Goal: Task Accomplishment & Management: Use online tool/utility

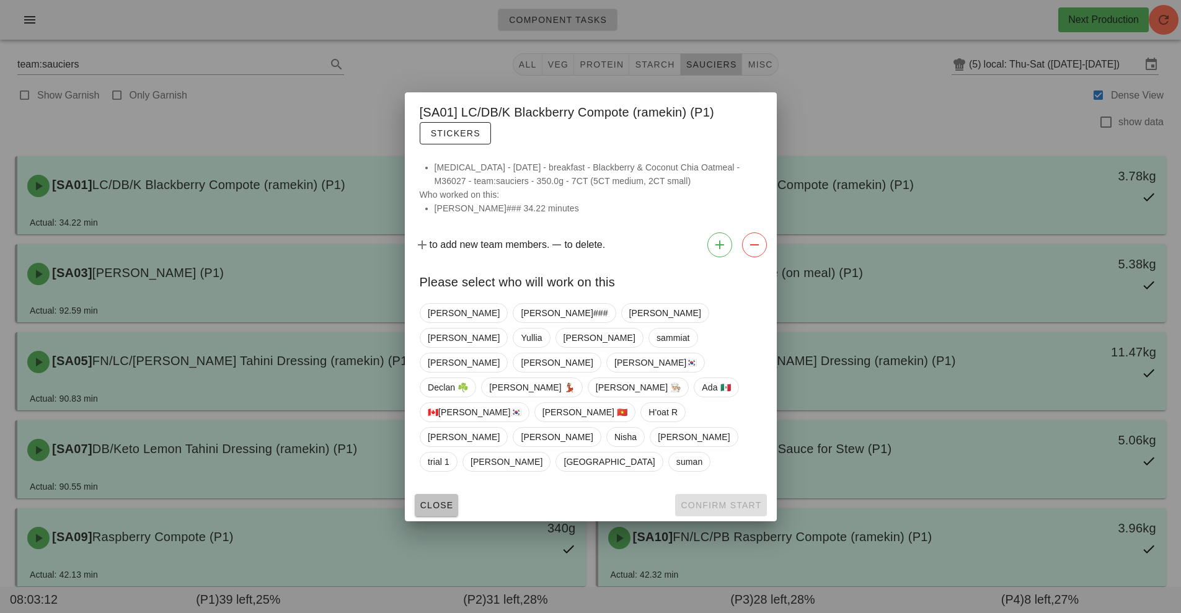
click at [438, 494] on button "Close" at bounding box center [437, 505] width 44 height 22
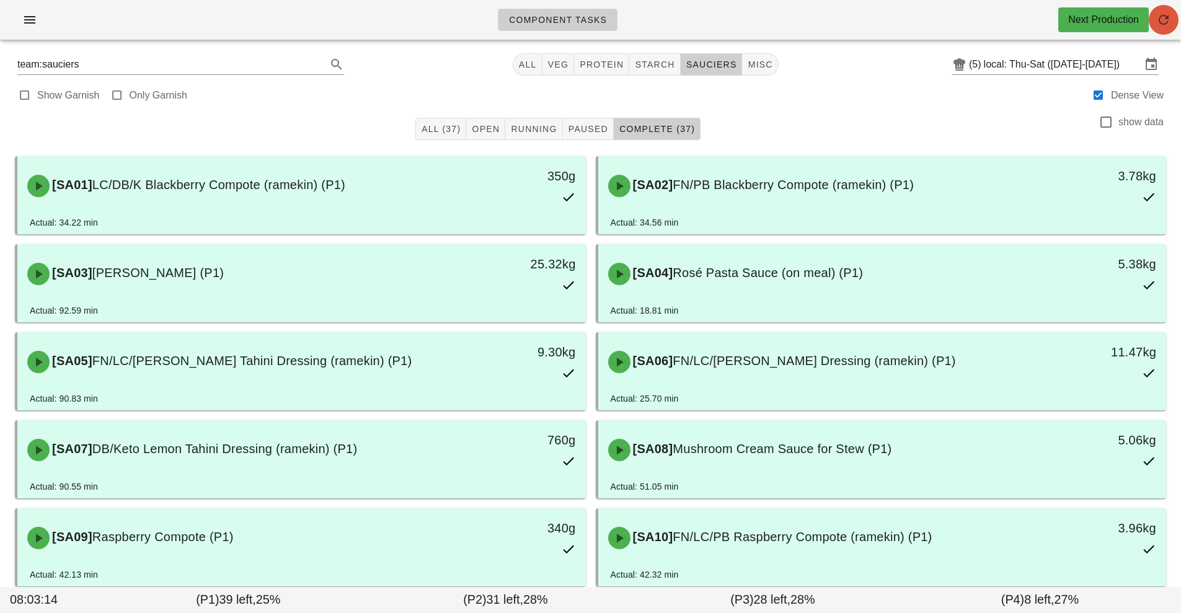
click at [1165, 17] on icon "button" at bounding box center [1164, 19] width 15 height 15
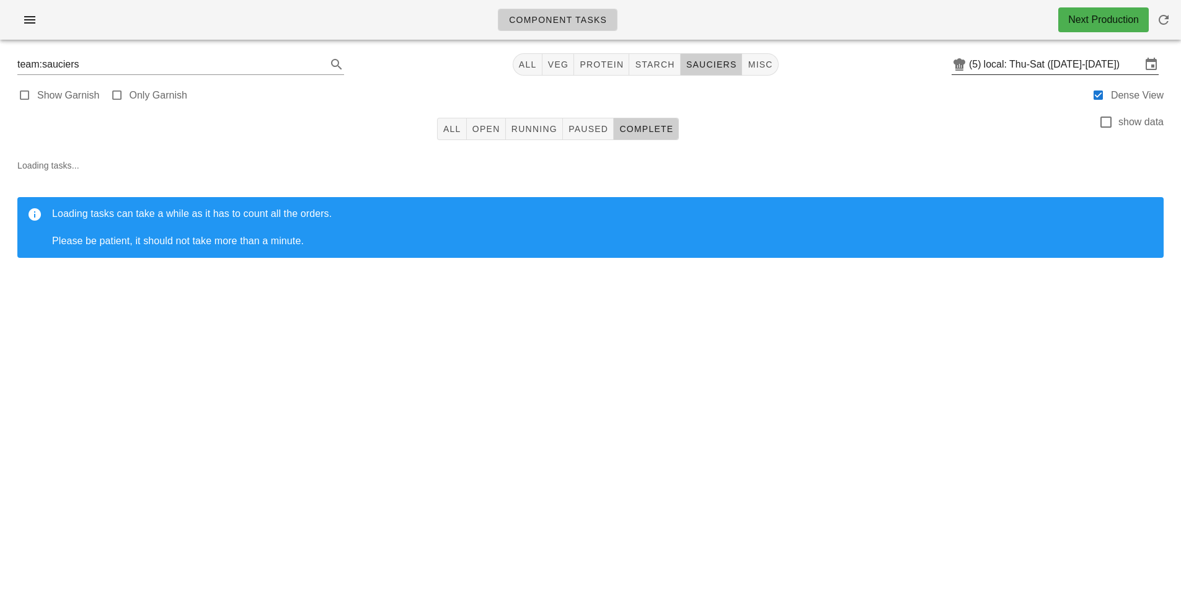
click at [1085, 63] on input "local: Thu-Sat ([DATE]-[DATE])" at bounding box center [1063, 65] width 158 height 20
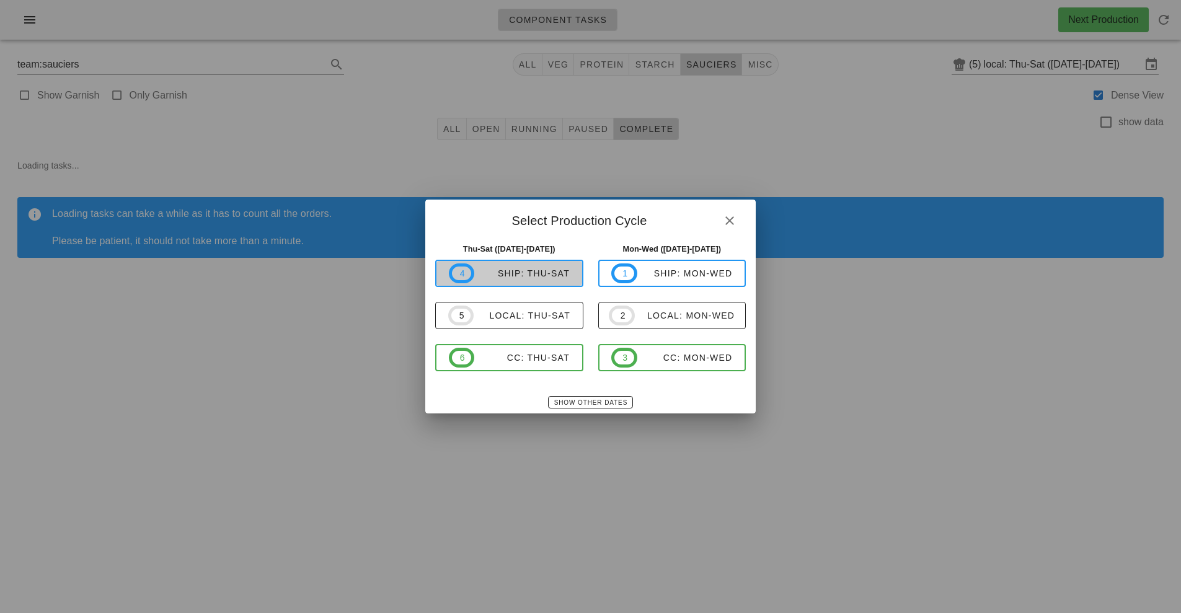
click at [521, 277] on div "ship: Thu-Sat" at bounding box center [522, 274] width 96 height 10
type input "ship: Thu-Sat ([DATE]-[DATE])"
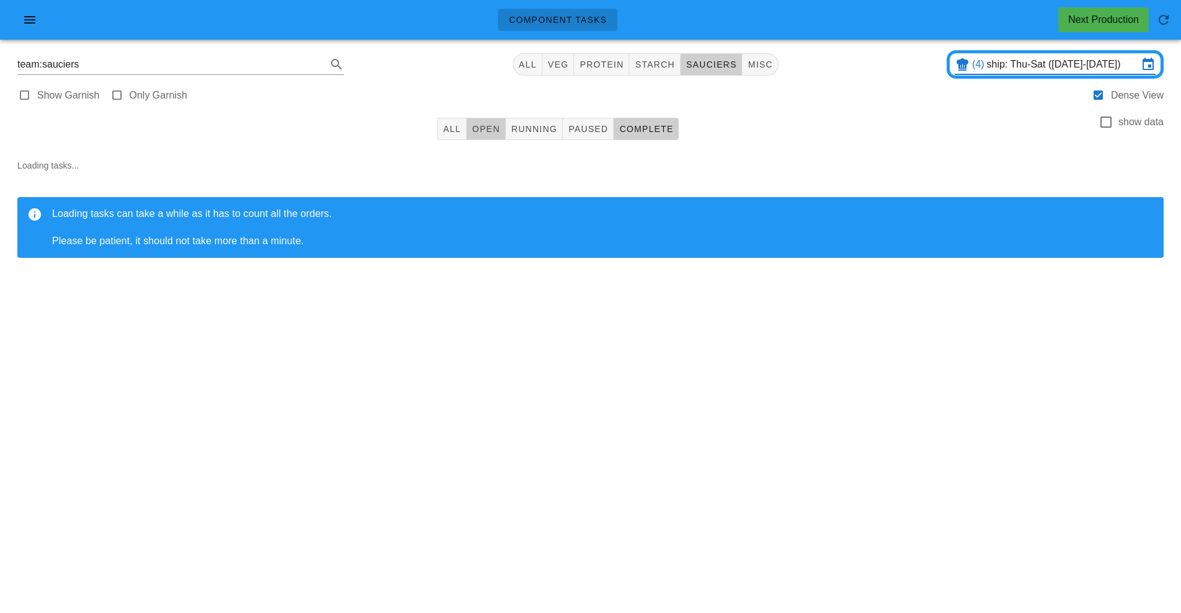
click at [490, 127] on span "Open" at bounding box center [486, 129] width 29 height 10
click at [657, 60] on span "starch" at bounding box center [654, 65] width 40 height 10
type input "team:starch"
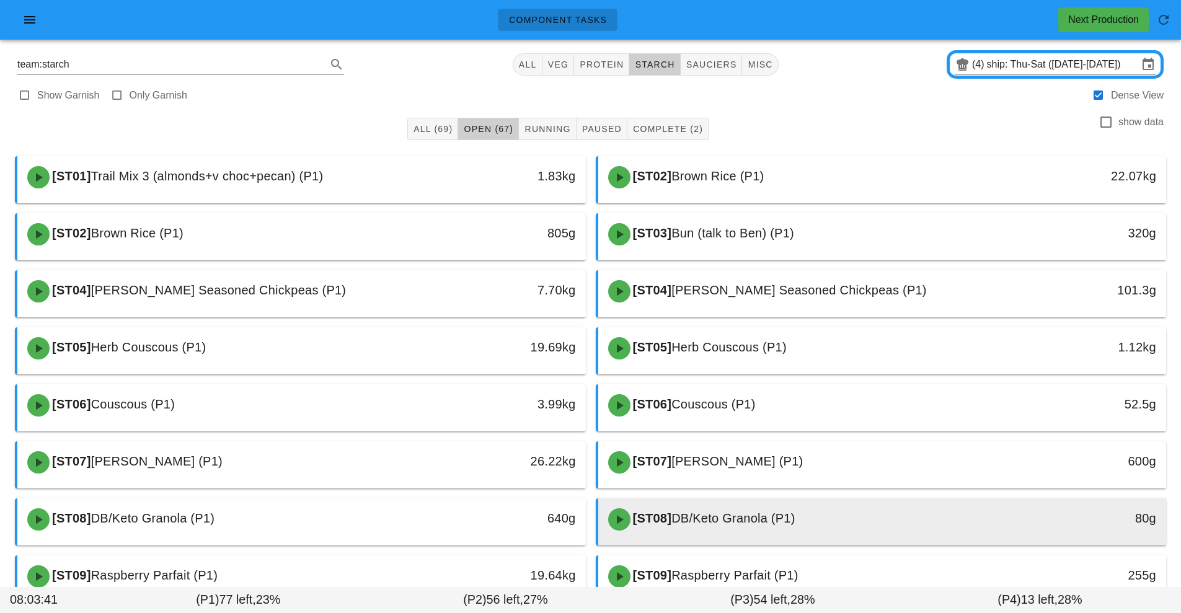
click at [769, 510] on div "[ST08] DB/Keto Granola (P1)" at bounding box center [812, 519] width 422 height 37
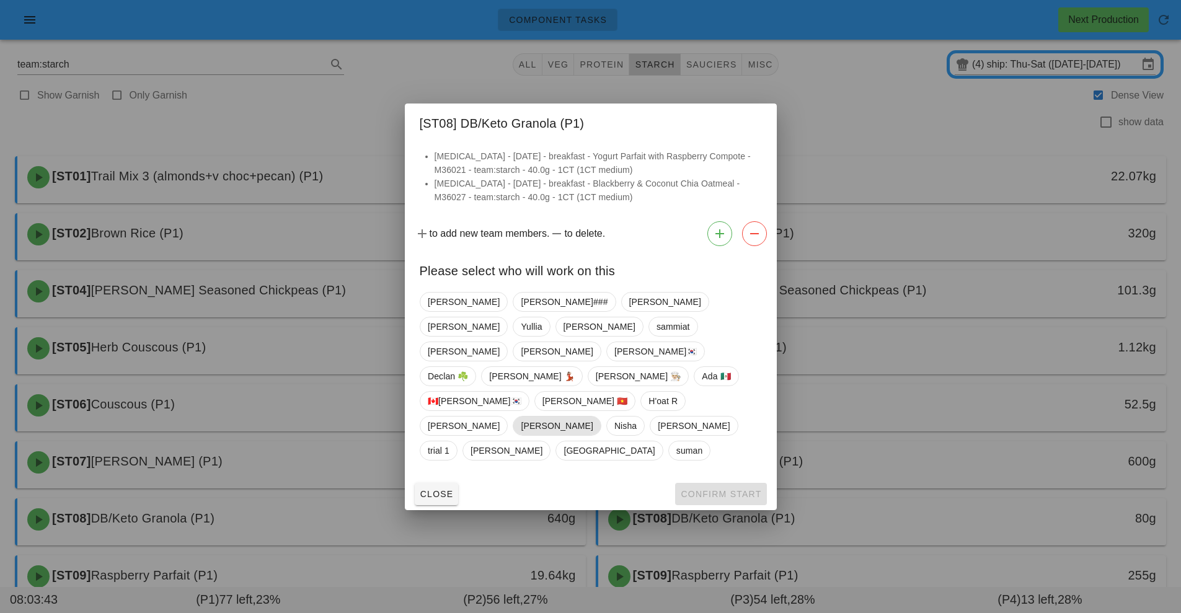
click at [521, 417] on span "[PERSON_NAME]" at bounding box center [557, 426] width 72 height 19
click at [709, 489] on span "Confirm Start" at bounding box center [720, 494] width 81 height 10
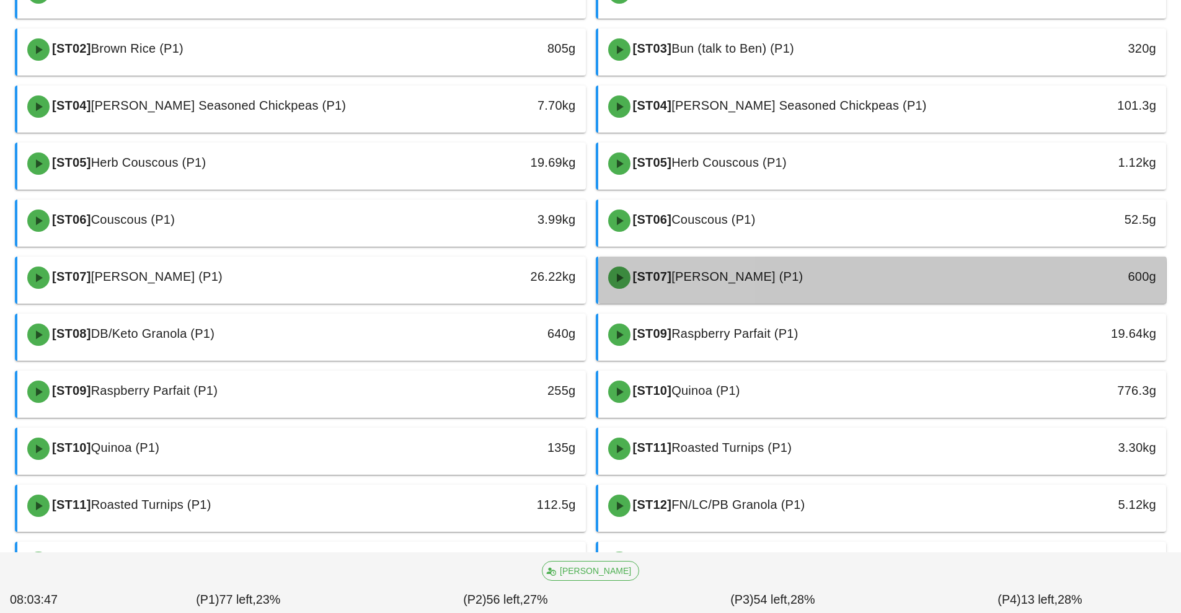
scroll to position [196, 0]
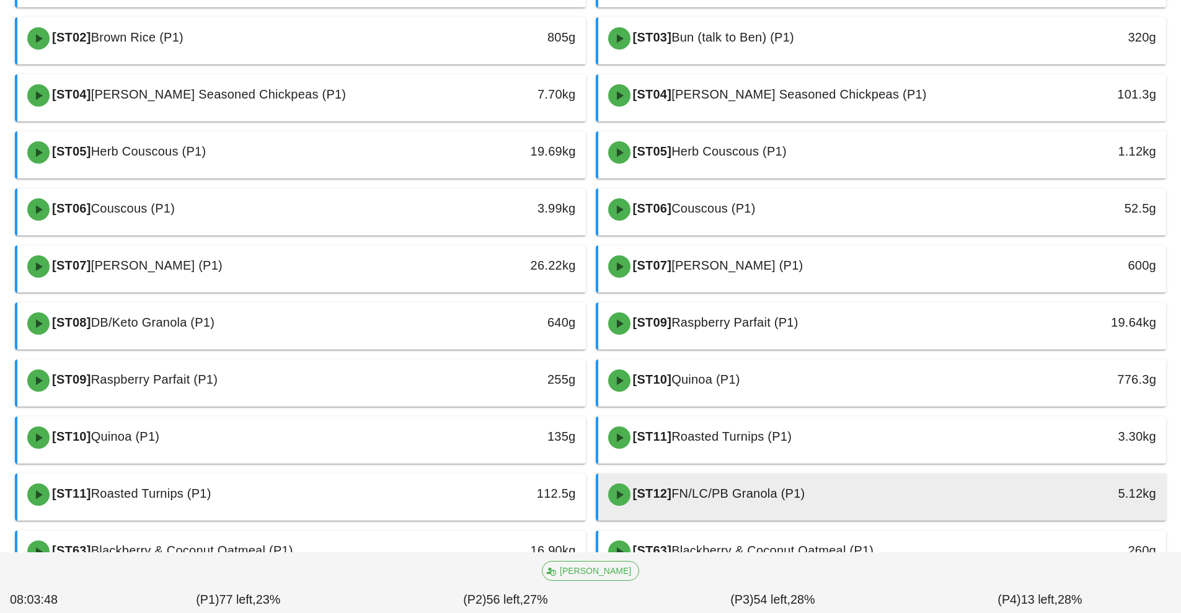
click at [689, 497] on span "FN/LC/PB Granola (P1)" at bounding box center [738, 494] width 133 height 14
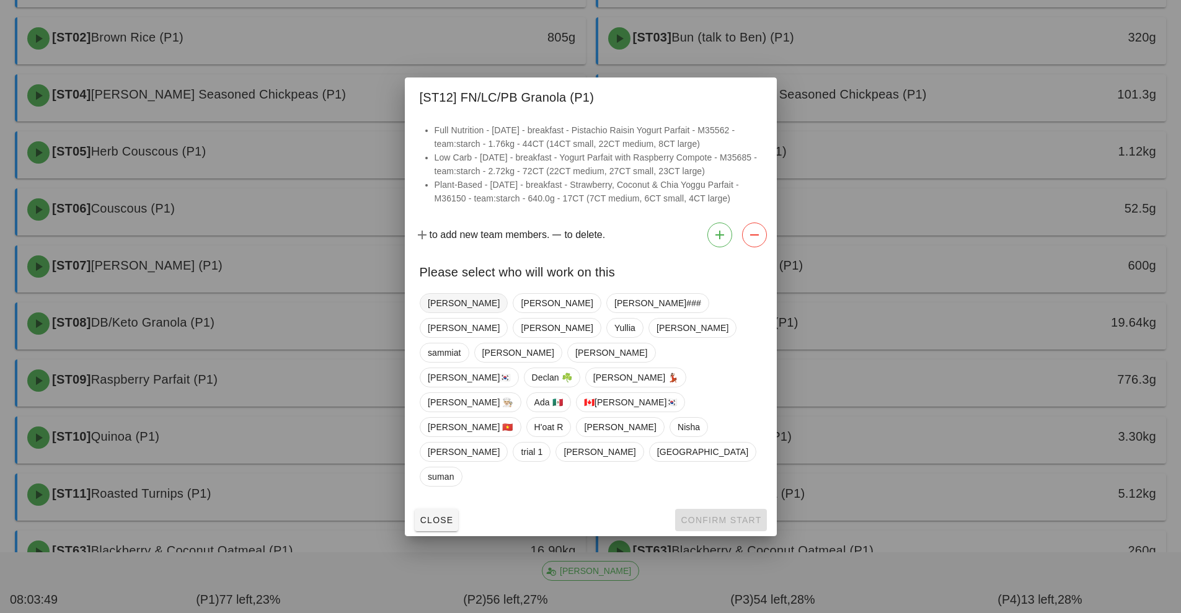
click at [443, 313] on span "[PERSON_NAME]" at bounding box center [464, 303] width 72 height 19
click at [716, 509] on button "Confirm Start" at bounding box center [720, 520] width 91 height 22
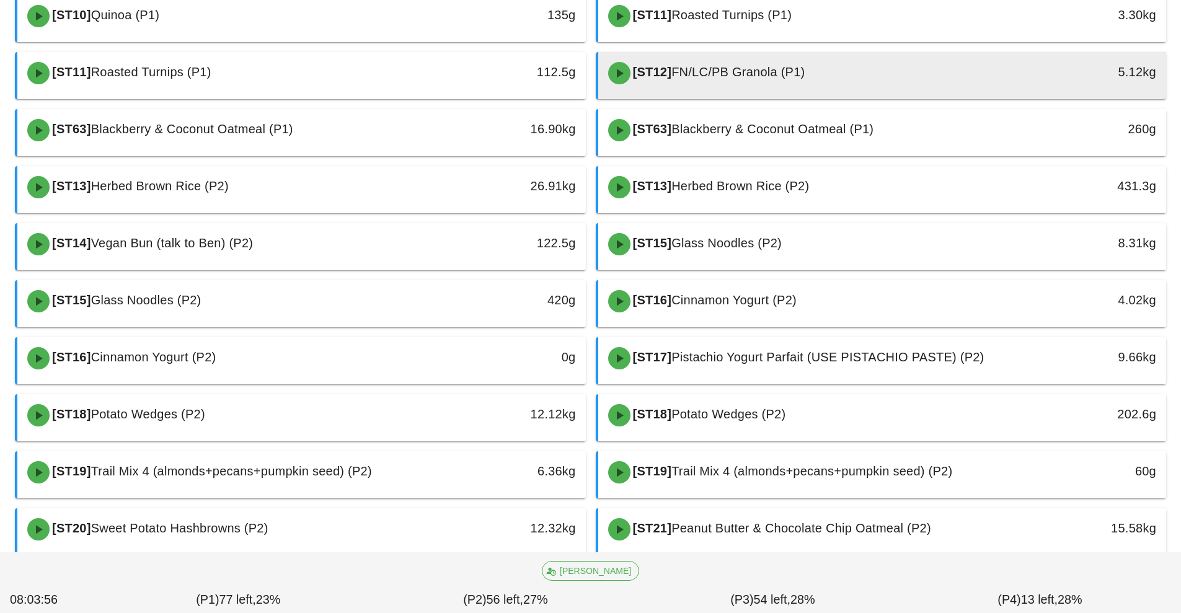
scroll to position [635, 0]
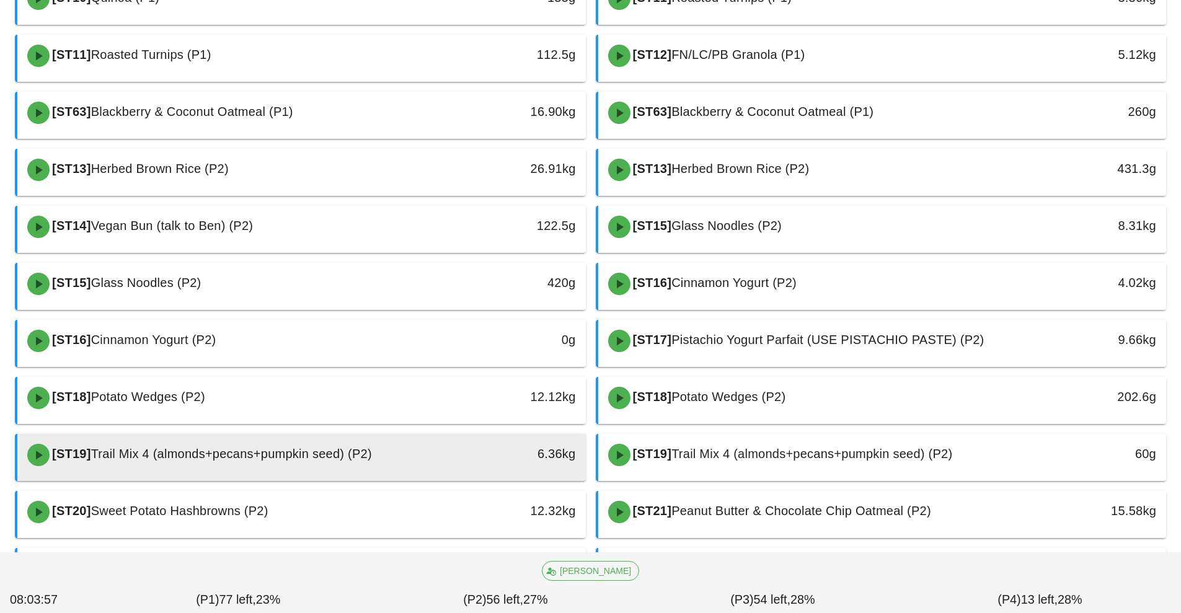
click at [427, 451] on div "[ST19] Trail Mix 4 (almonds+pecans+pumpkin seed) (P2)" at bounding box center [231, 455] width 422 height 37
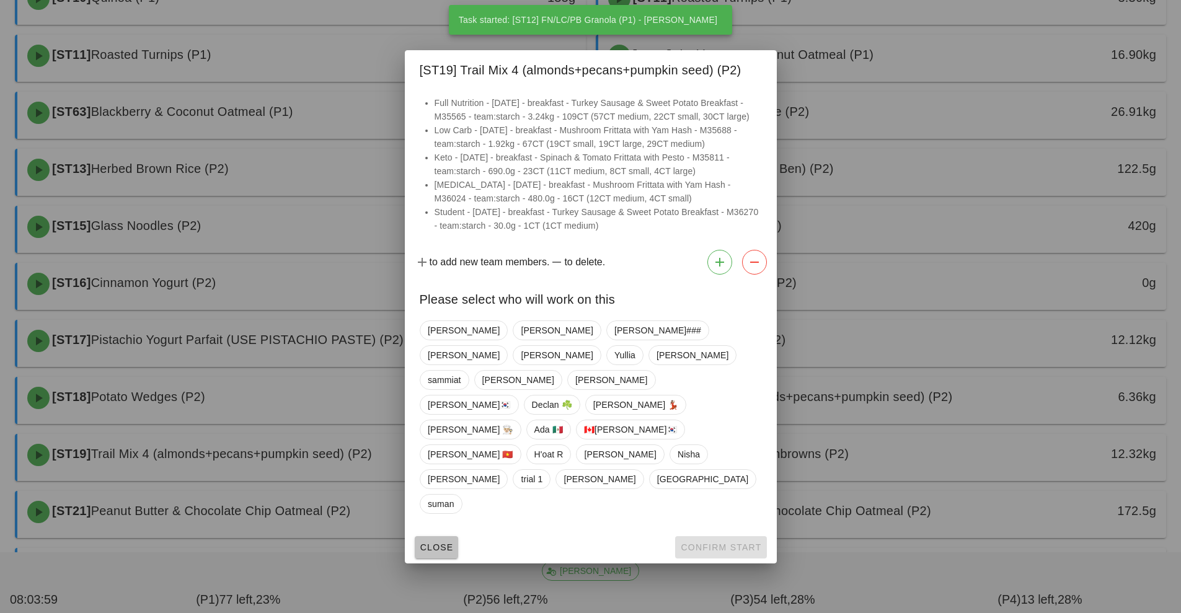
click at [435, 543] on span "Close" at bounding box center [437, 548] width 34 height 10
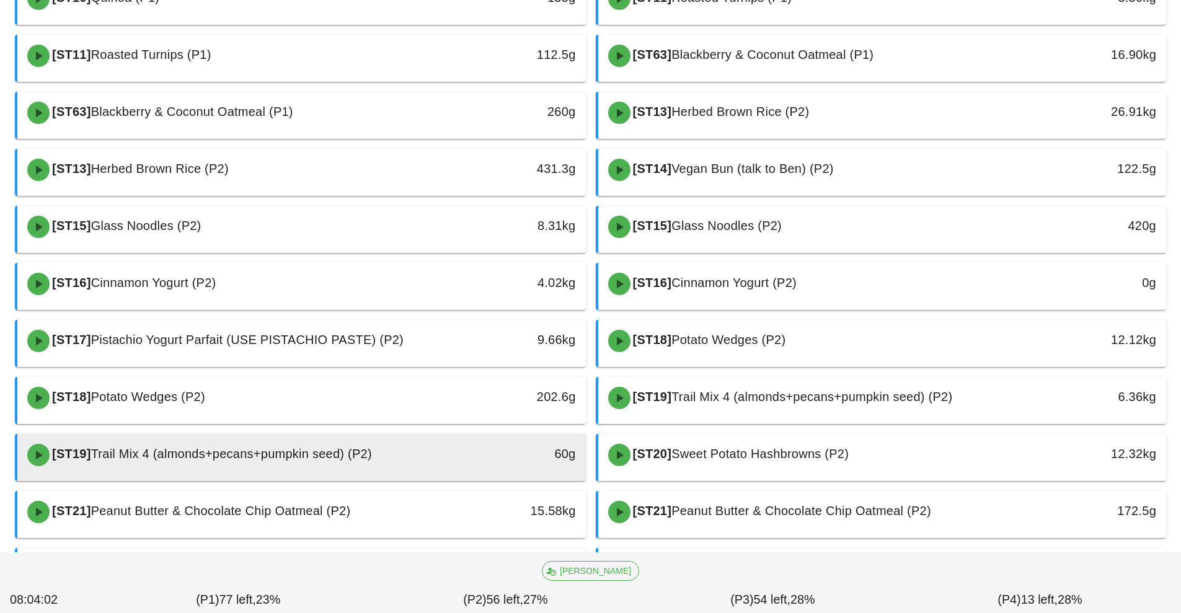
click at [390, 457] on div "[ST19] Trail Mix 4 (almonds+pecans+pumpkin seed) (P2)" at bounding box center [231, 455] width 422 height 37
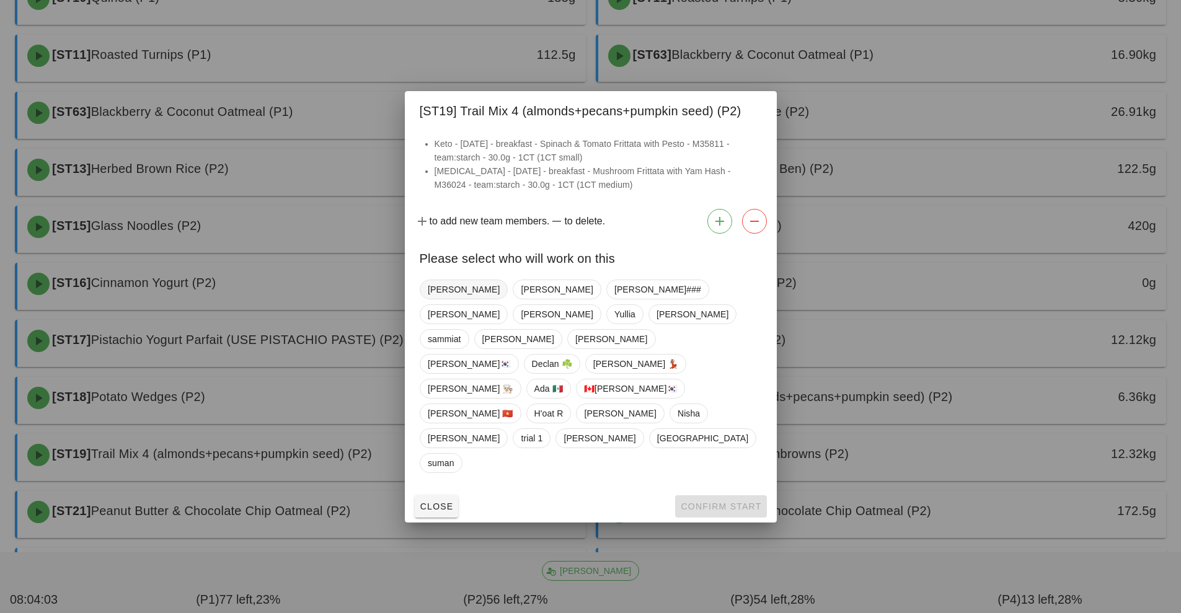
click at [449, 299] on span "[PERSON_NAME]" at bounding box center [464, 289] width 72 height 19
click at [708, 502] on span "Confirm Start" at bounding box center [720, 507] width 81 height 10
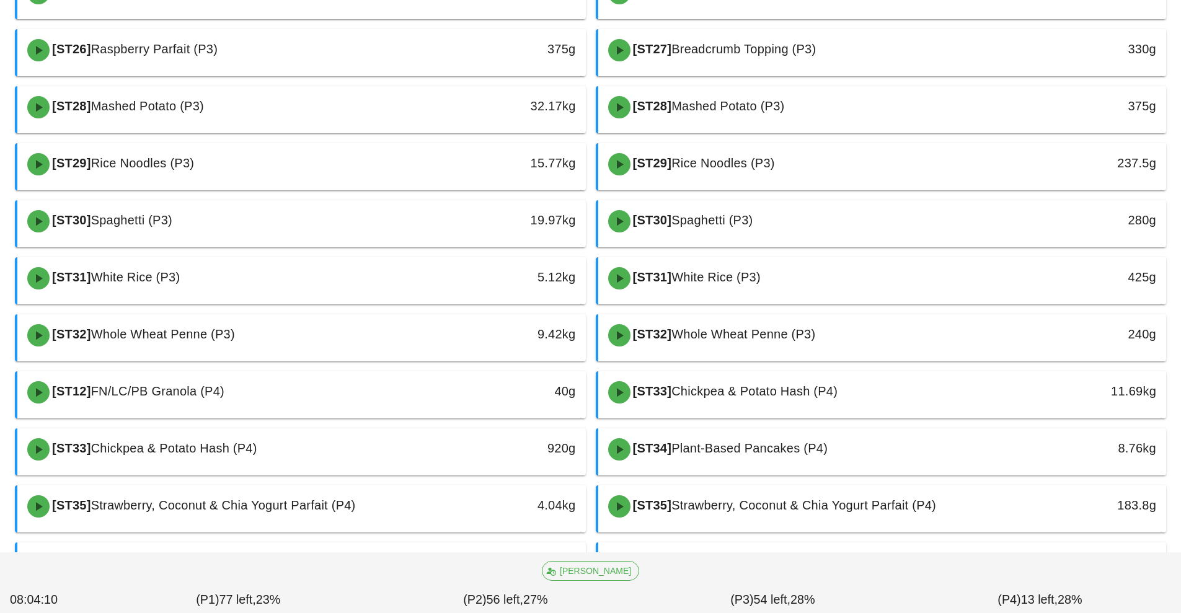
scroll to position [1448, 0]
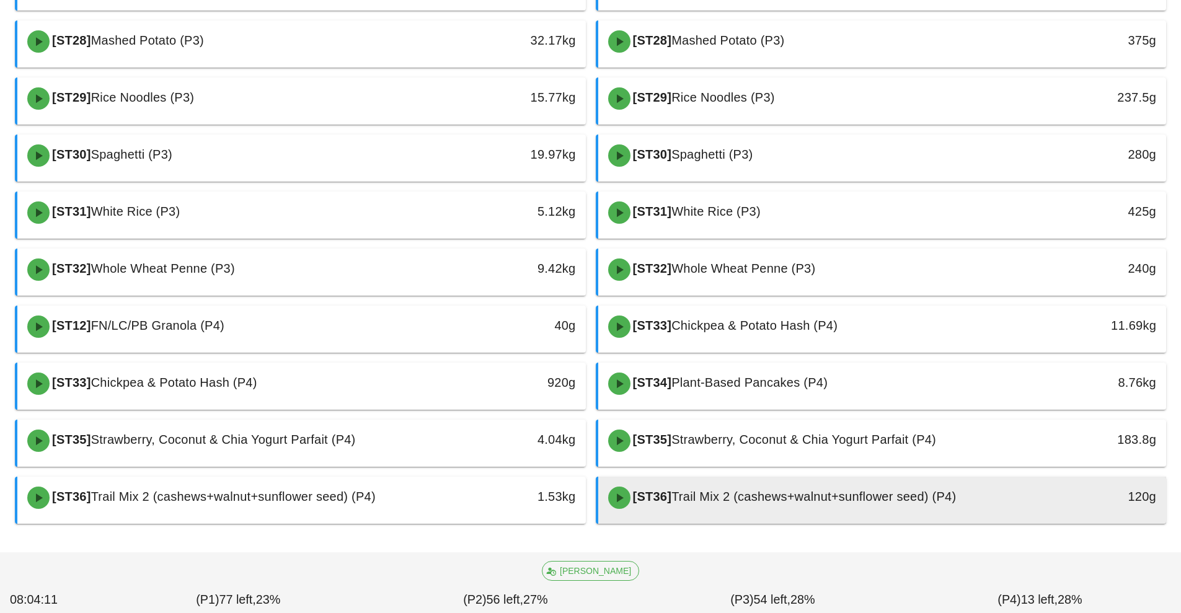
click at [711, 504] on div "[ST36] Trail Mix 2 (cashews+walnut+sunflower seed) (P4)" at bounding box center [812, 497] width 422 height 37
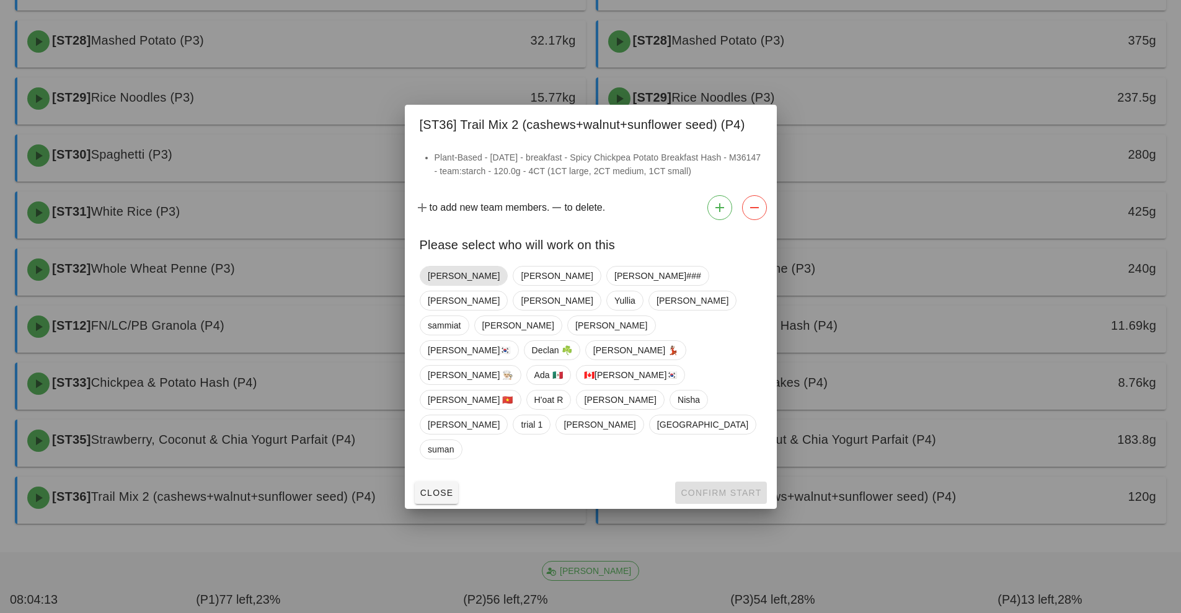
click at [451, 285] on span "[PERSON_NAME]" at bounding box center [464, 276] width 72 height 19
click at [724, 488] on span "Confirm Start" at bounding box center [720, 493] width 81 height 10
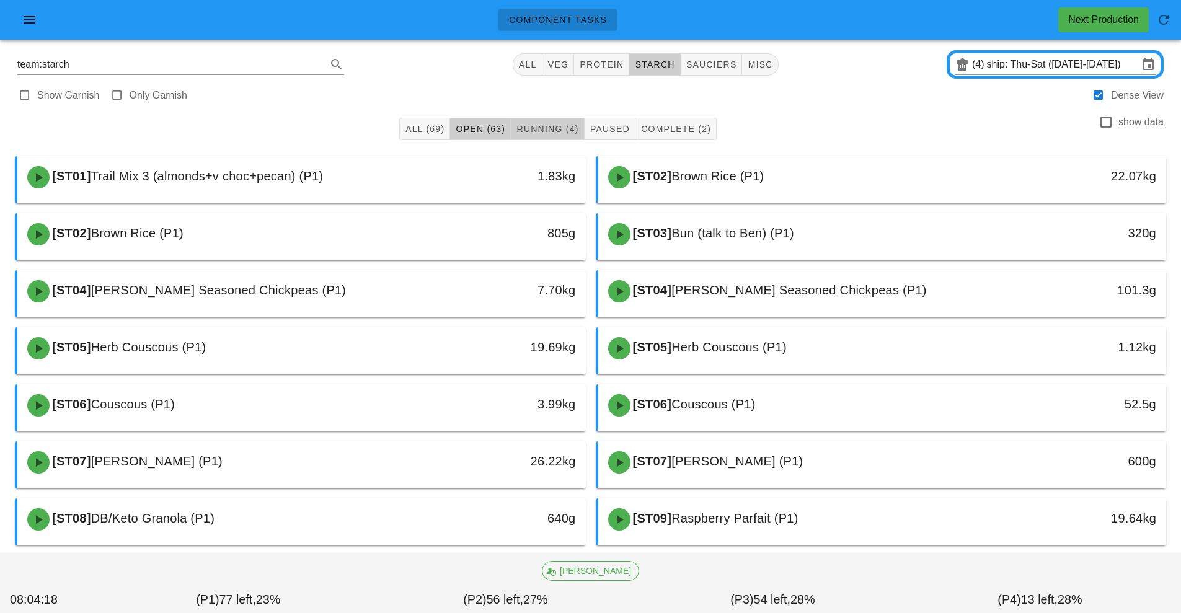
click at [546, 127] on span "Running (4)" at bounding box center [547, 129] width 63 height 10
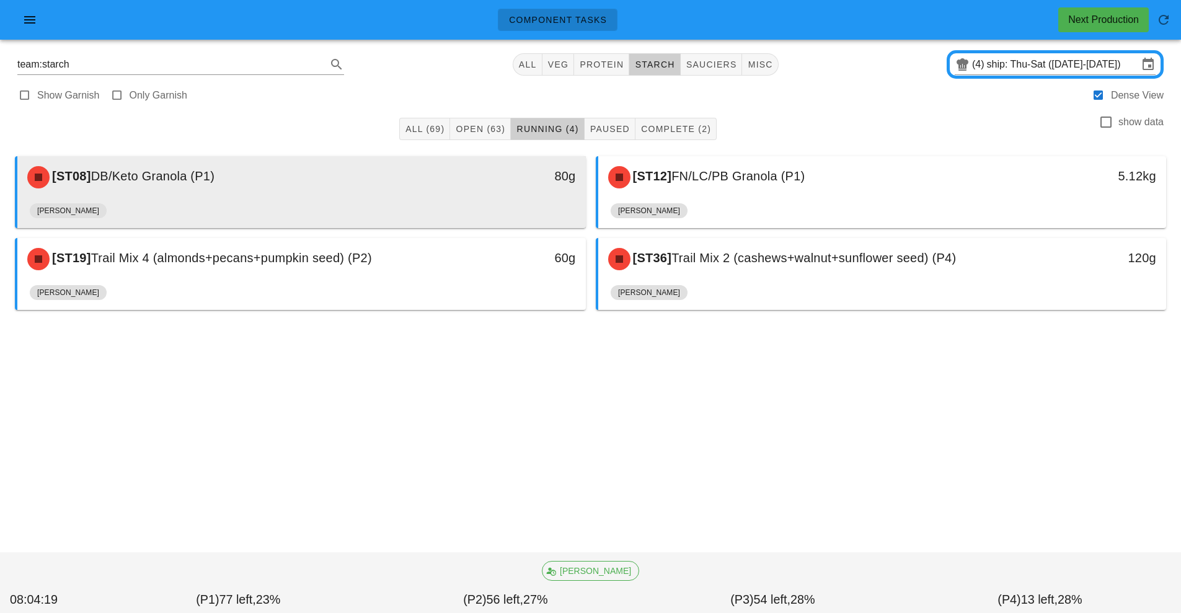
click at [322, 185] on div "[ST08] DB/Keto Granola (P1)" at bounding box center [231, 177] width 422 height 37
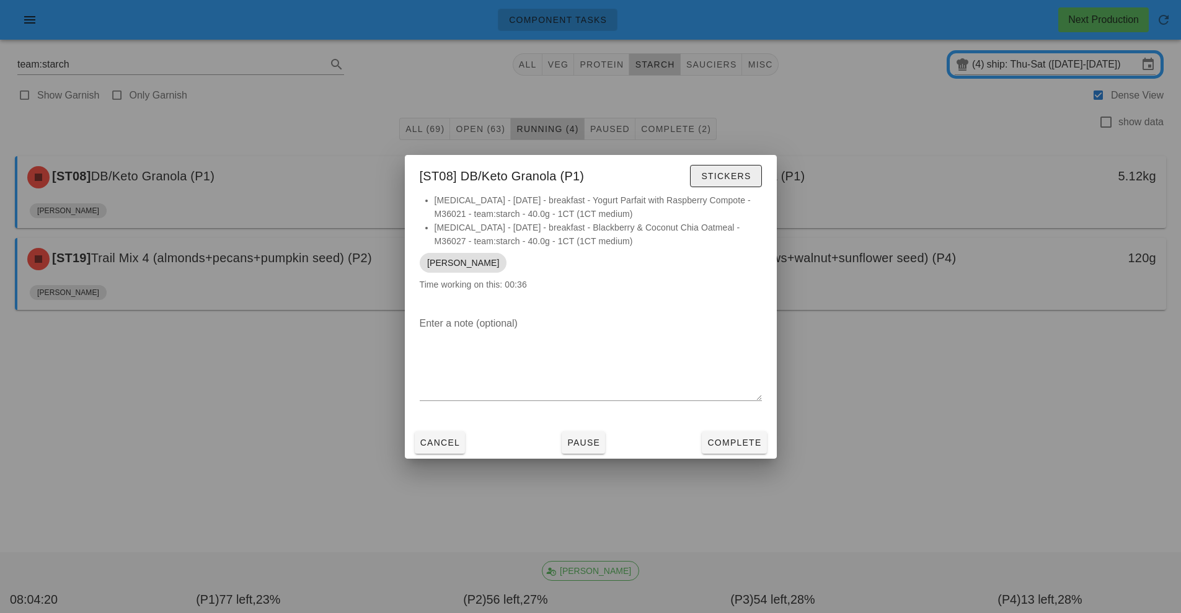
click at [724, 176] on span "Stickers" at bounding box center [726, 176] width 50 height 10
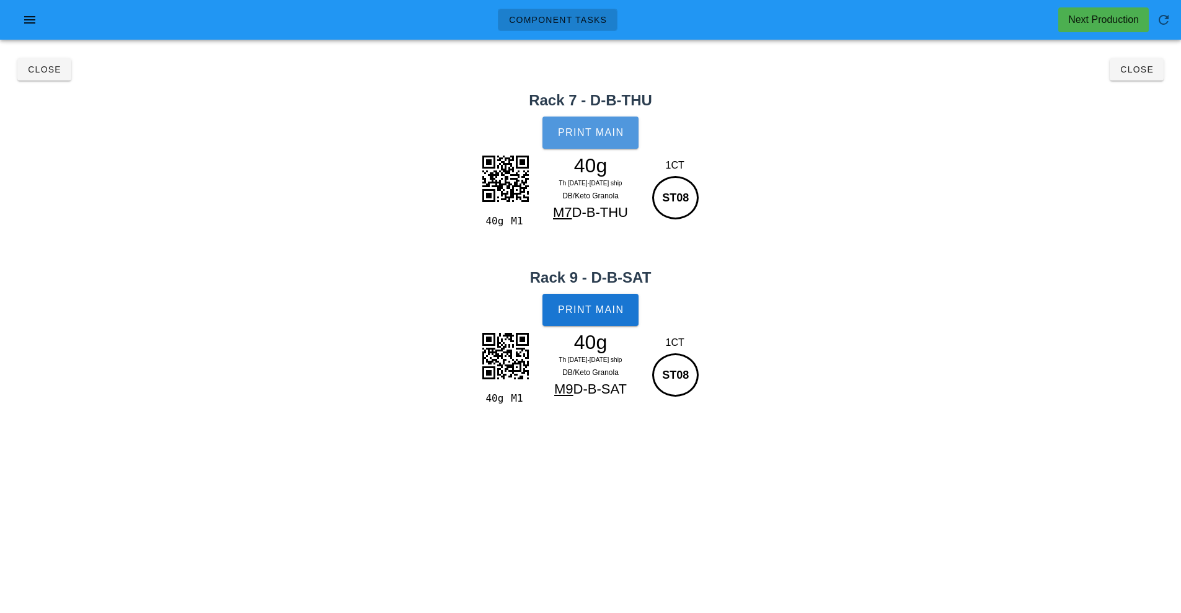
click at [613, 131] on span "Print Main" at bounding box center [591, 132] width 67 height 11
click at [595, 313] on span "Print Main" at bounding box center [591, 310] width 67 height 11
click at [1123, 78] on button "Close" at bounding box center [1137, 69] width 54 height 22
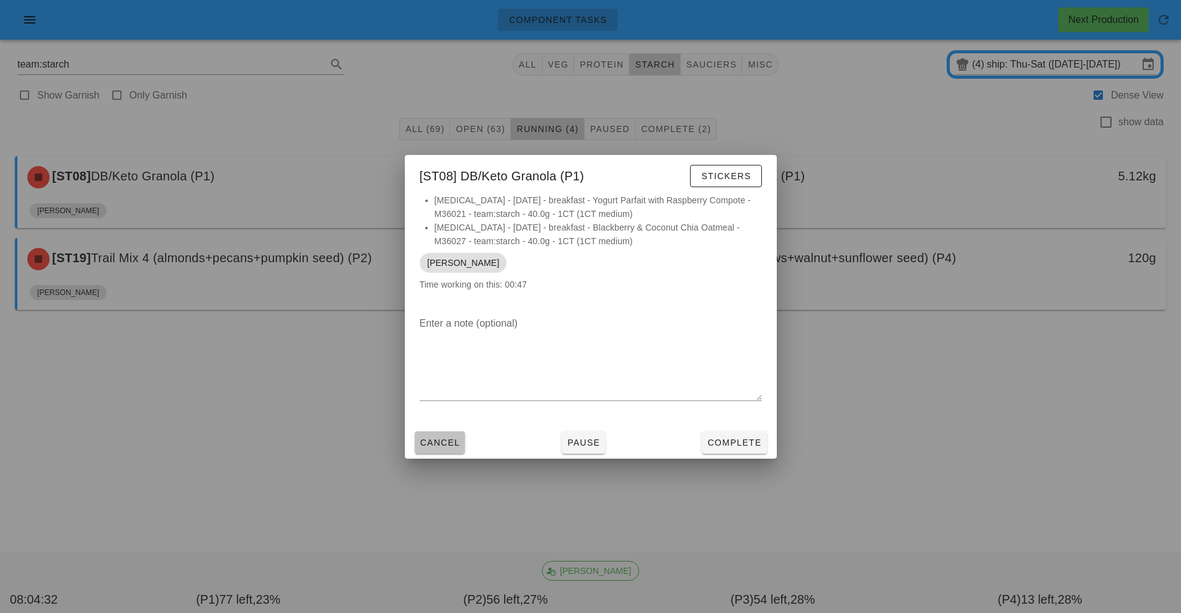
click at [430, 443] on span "Cancel" at bounding box center [440, 443] width 41 height 10
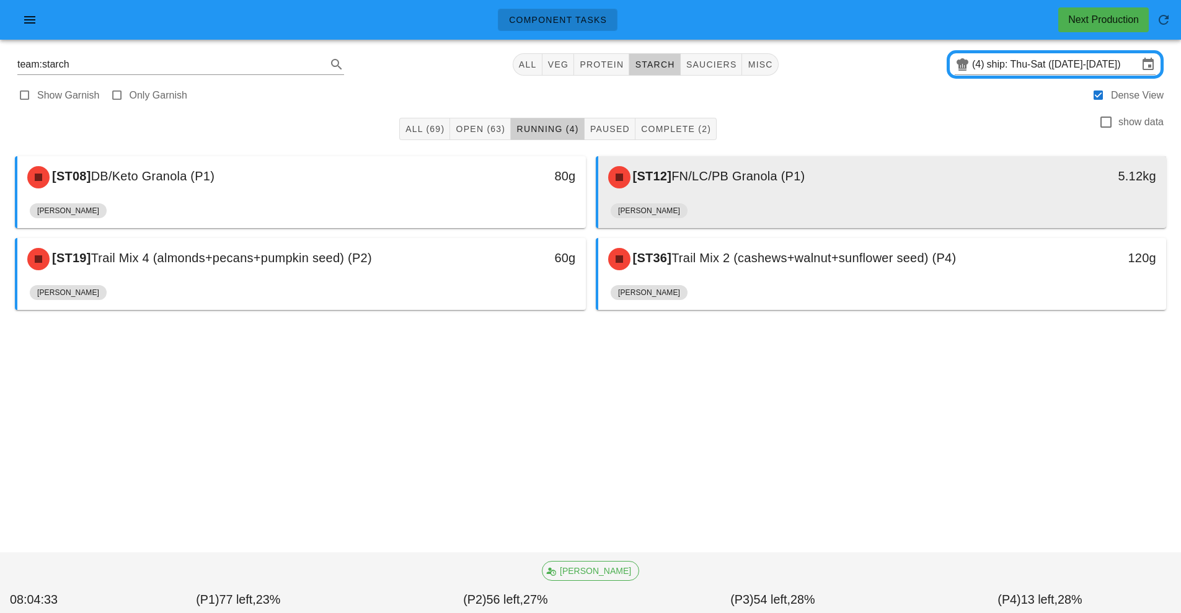
click at [708, 187] on div "[ST12] FN/LC/PB Granola (P1)" at bounding box center [812, 177] width 422 height 37
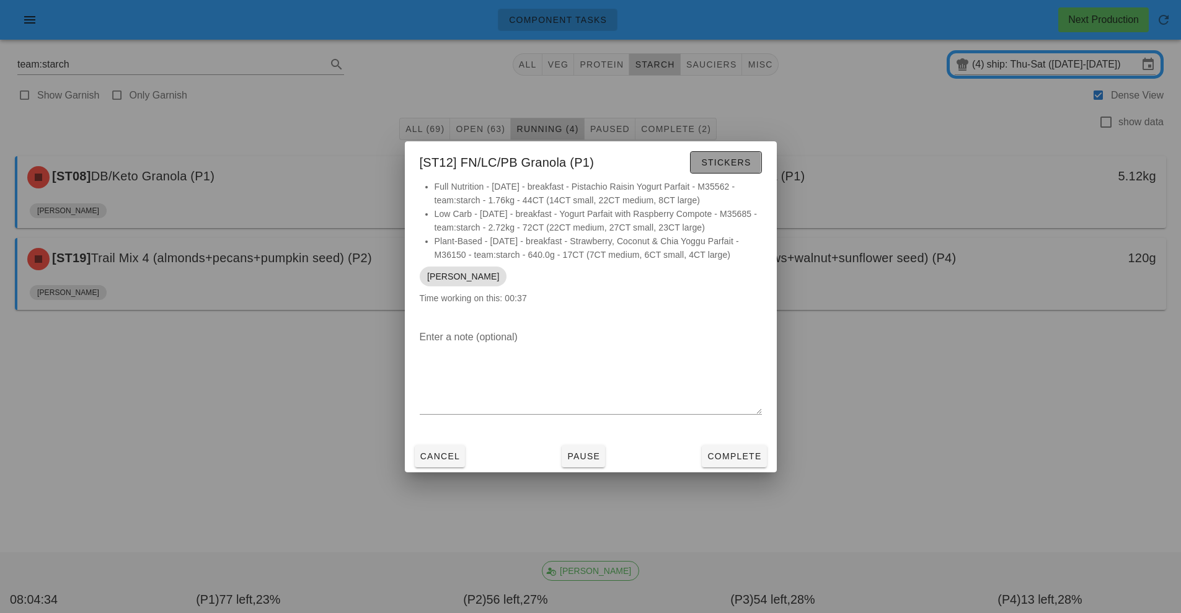
click at [727, 172] on button "Stickers" at bounding box center [725, 162] width 71 height 22
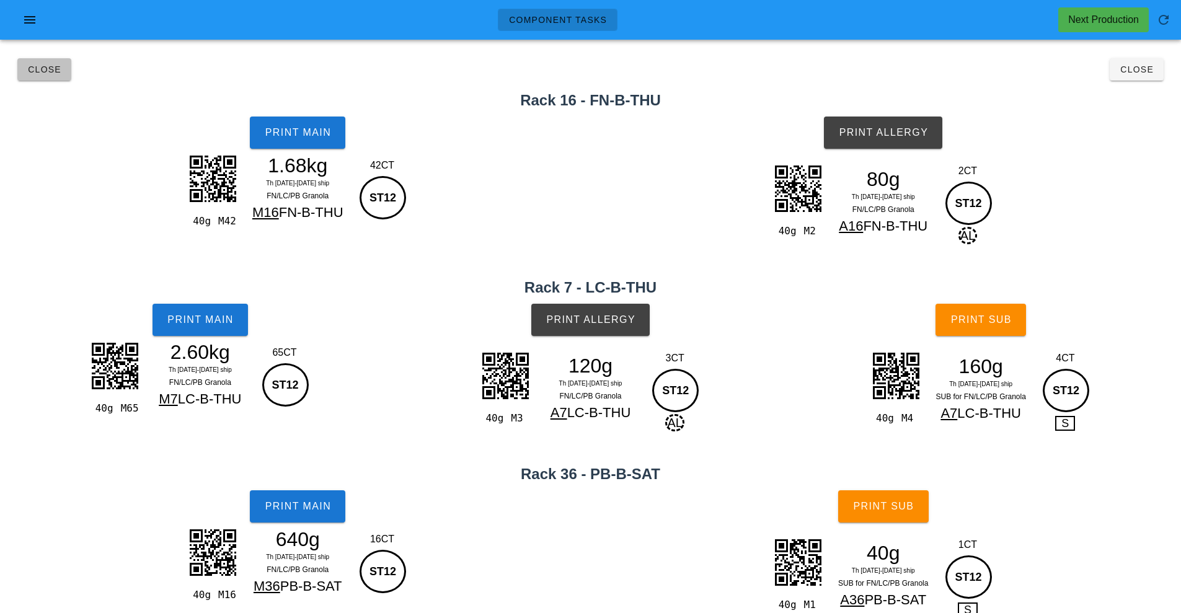
click at [19, 66] on button "Close" at bounding box center [44, 69] width 54 height 22
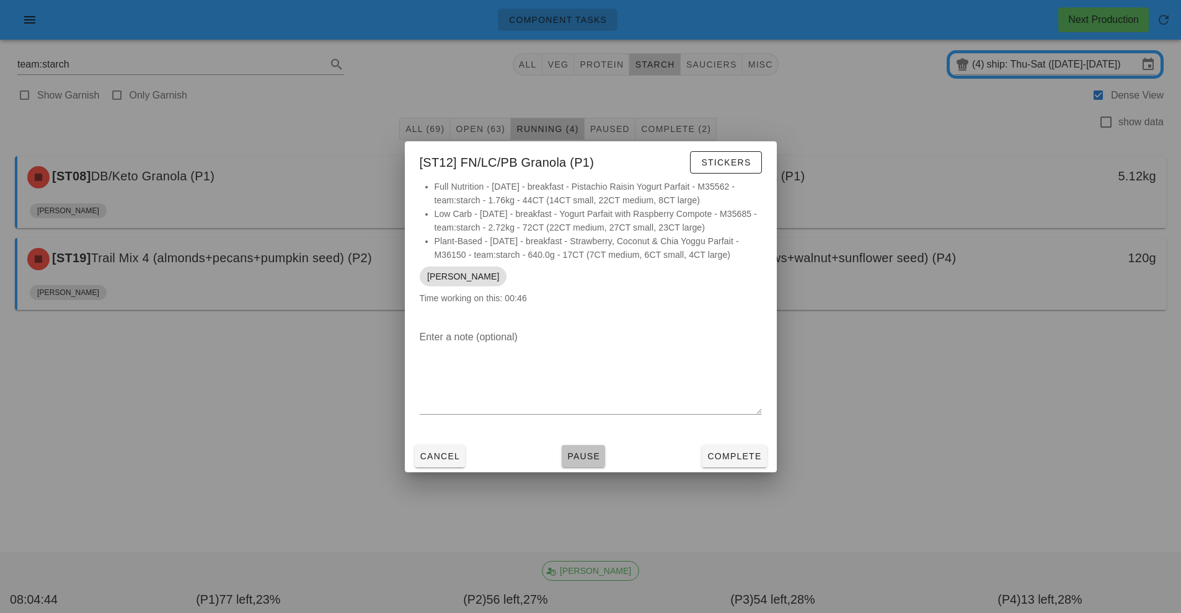
click at [577, 452] on span "Pause" at bounding box center [583, 456] width 33 height 10
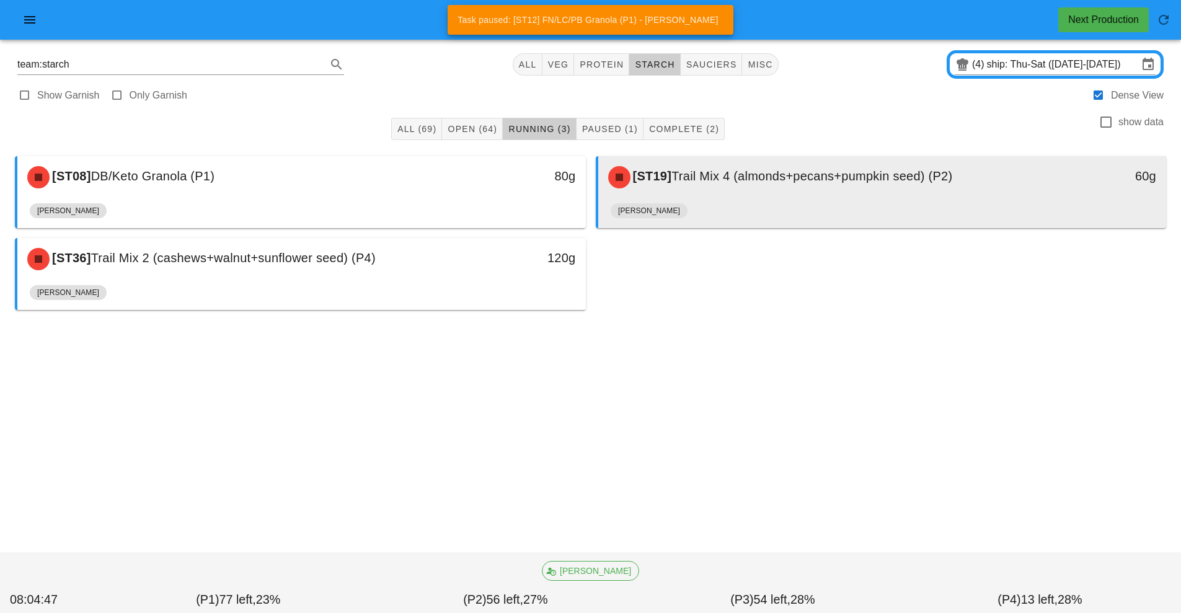
click at [729, 183] on span "Trail Mix 4 (almonds+pecans+pumpkin seed) (P2)" at bounding box center [812, 176] width 281 height 14
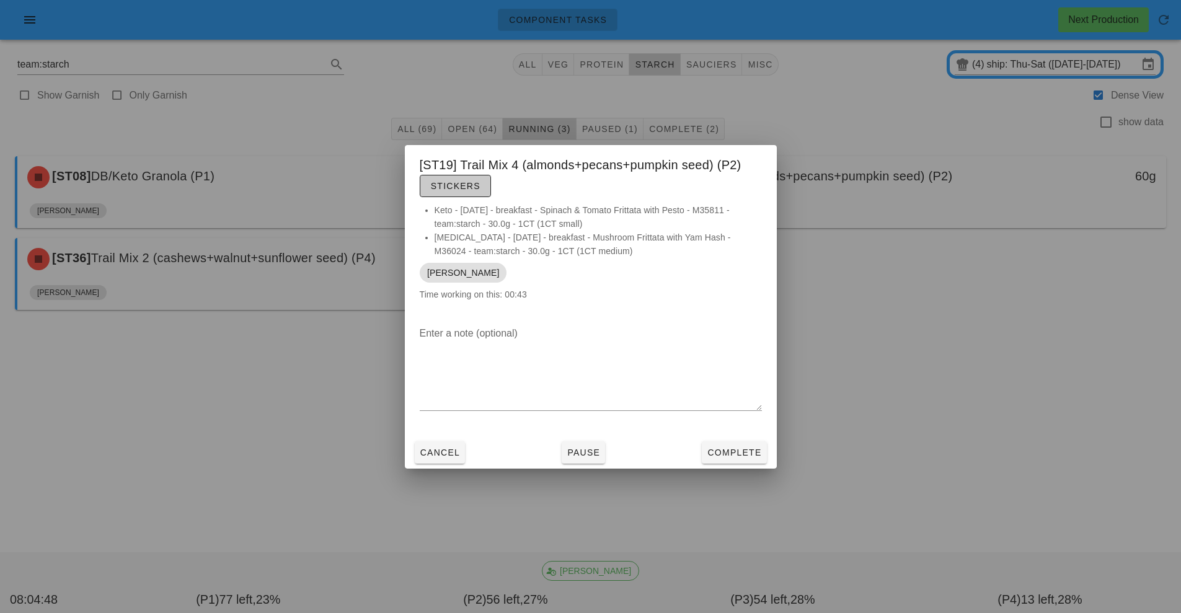
click at [453, 189] on span "Stickers" at bounding box center [455, 186] width 50 height 10
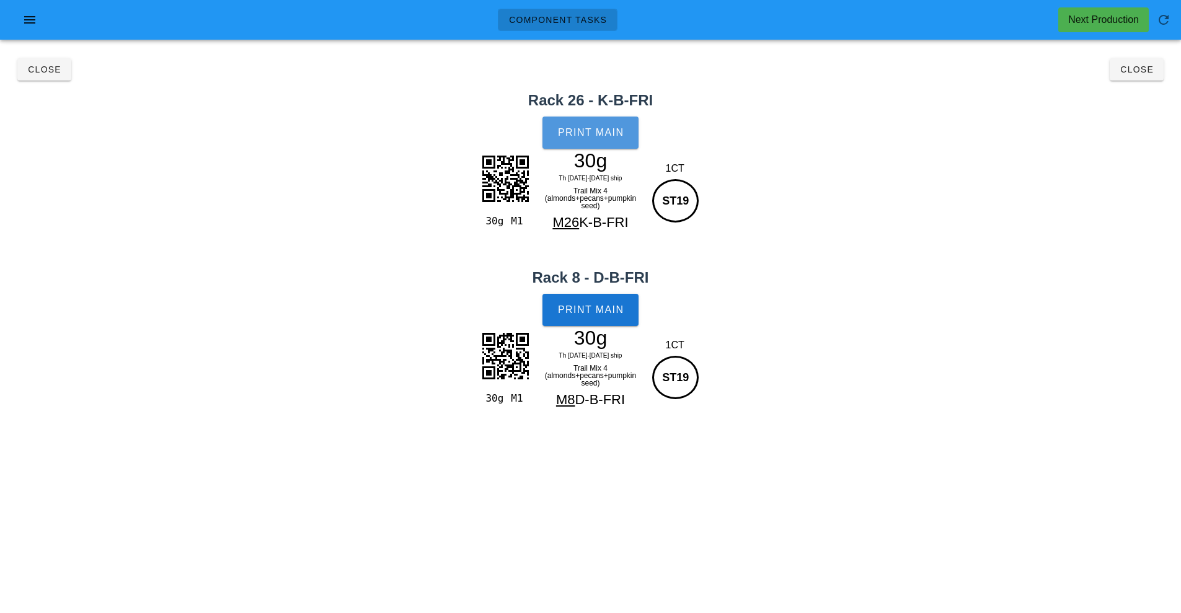
click at [590, 144] on button "Print Main" at bounding box center [591, 133] width 96 height 32
click at [607, 311] on span "Print Main" at bounding box center [591, 310] width 67 height 11
click at [58, 74] on span "Close" at bounding box center [44, 69] width 34 height 10
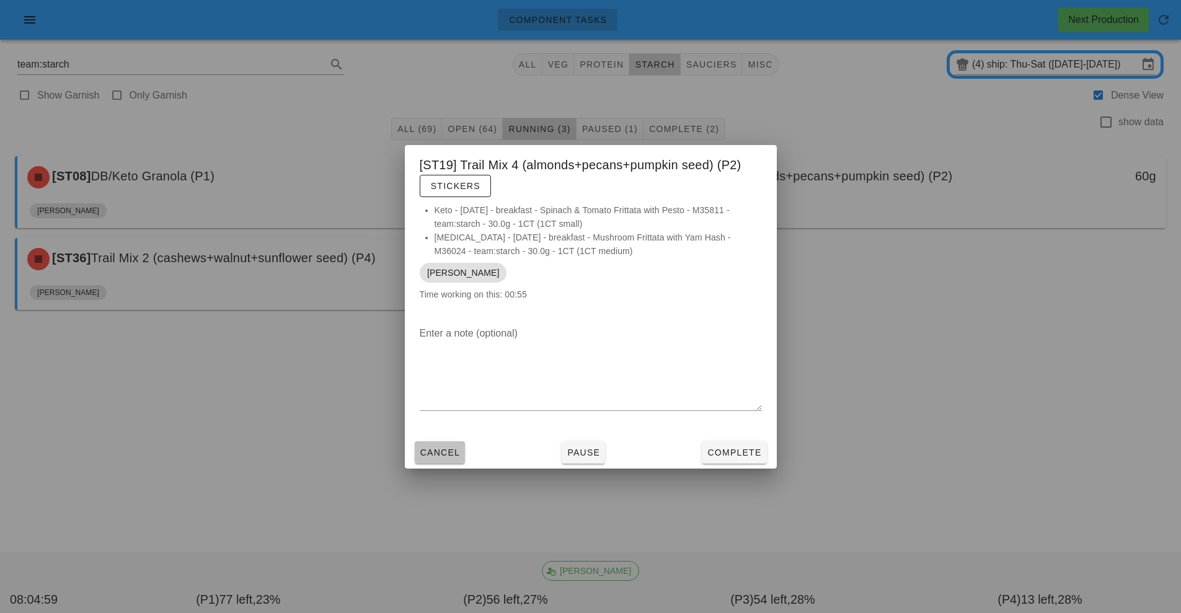
click at [442, 451] on span "Cancel" at bounding box center [440, 453] width 41 height 10
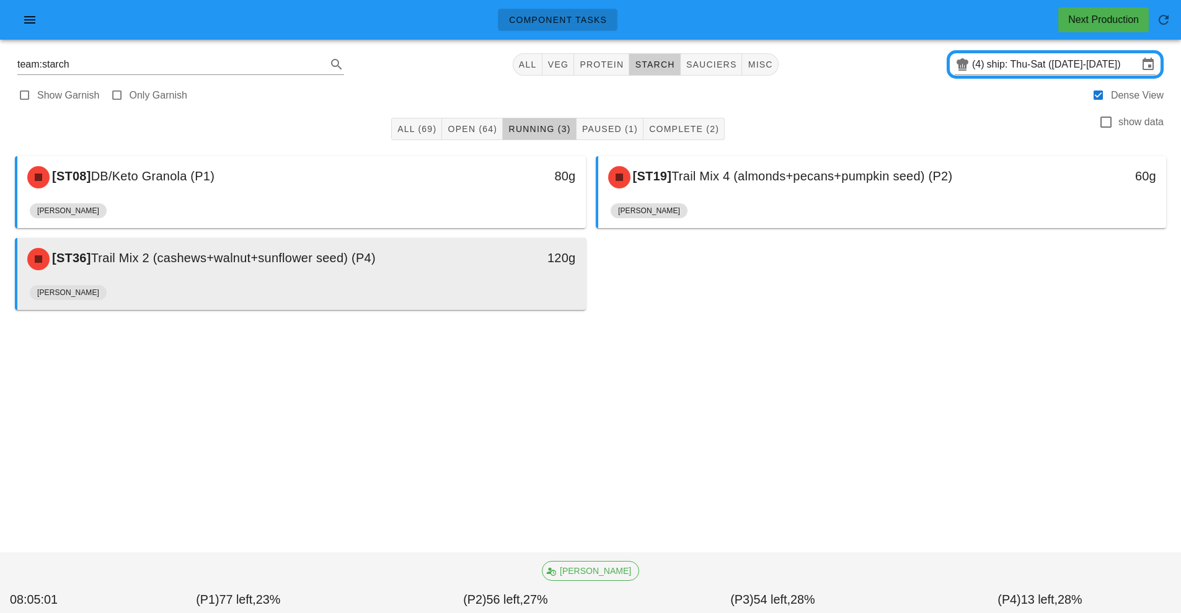
click at [205, 278] on div "[ST36] Trail Mix 2 (cashews+walnut+sunflower seed) (P4) 120g" at bounding box center [301, 259] width 569 height 42
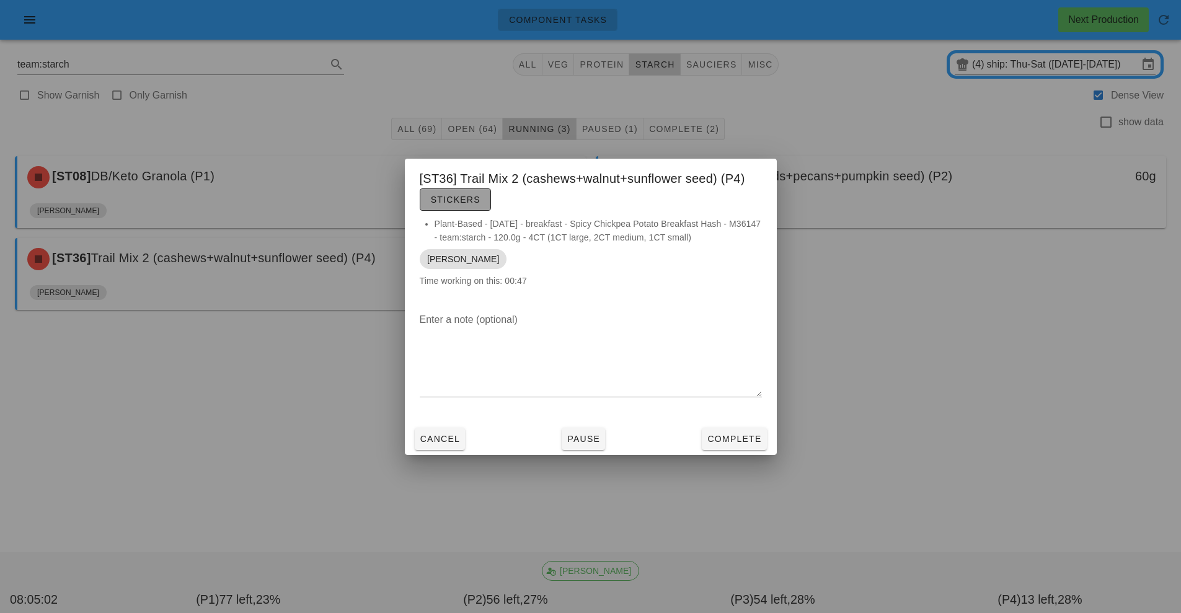
click at [477, 202] on span "Stickers" at bounding box center [455, 200] width 50 height 10
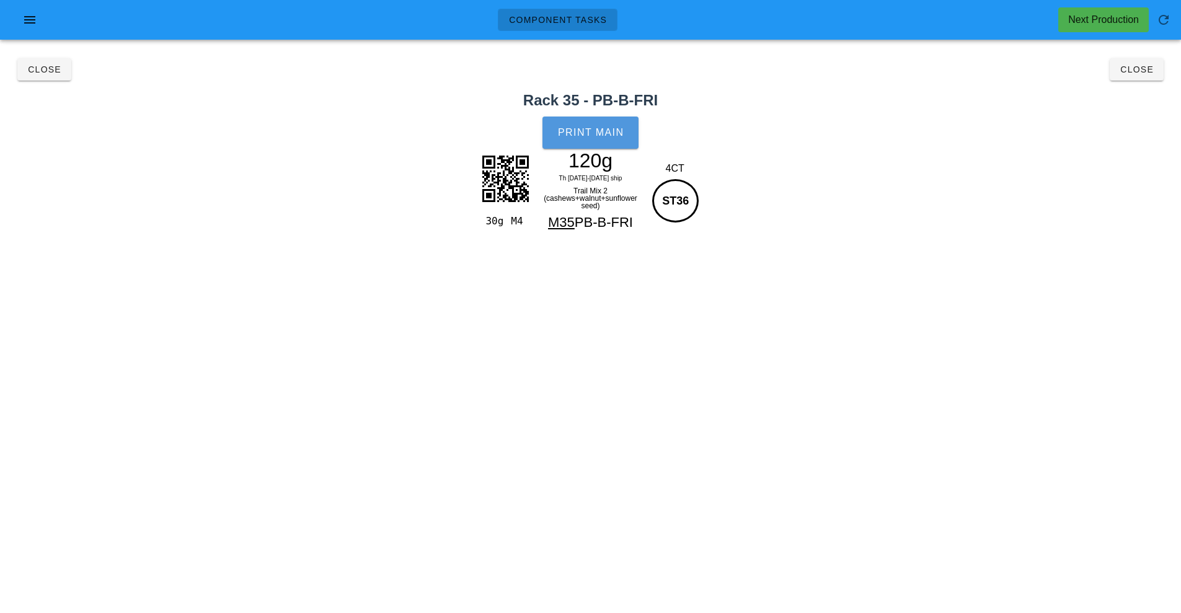
click at [610, 133] on span "Print Main" at bounding box center [591, 132] width 67 height 11
click at [1139, 79] on button "Close" at bounding box center [1137, 69] width 54 height 22
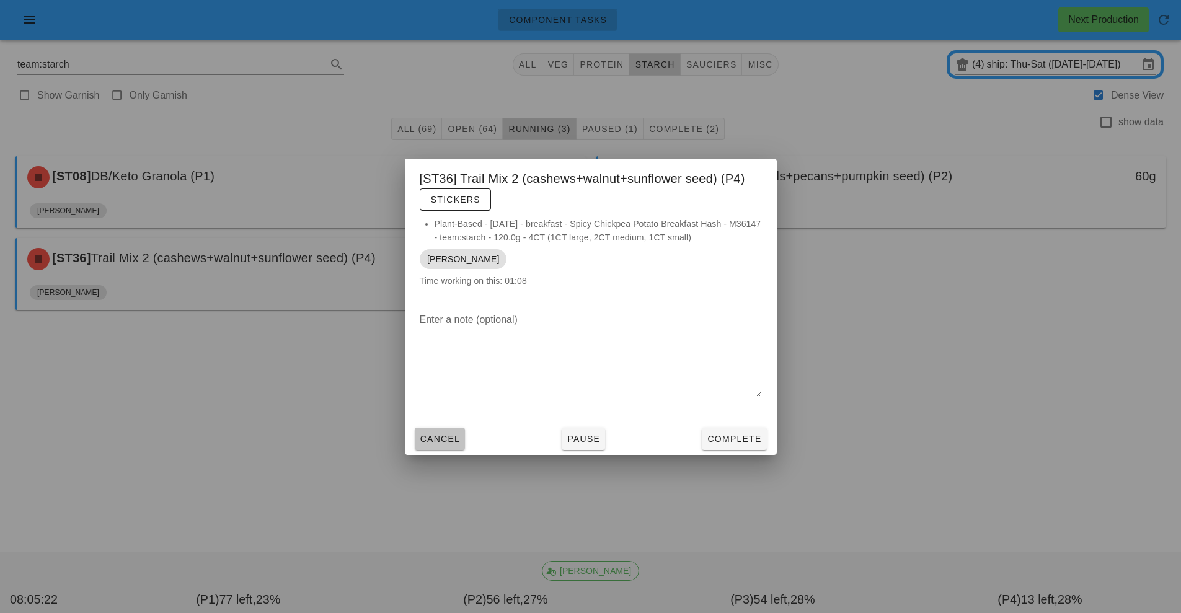
click at [439, 439] on span "Cancel" at bounding box center [440, 439] width 41 height 10
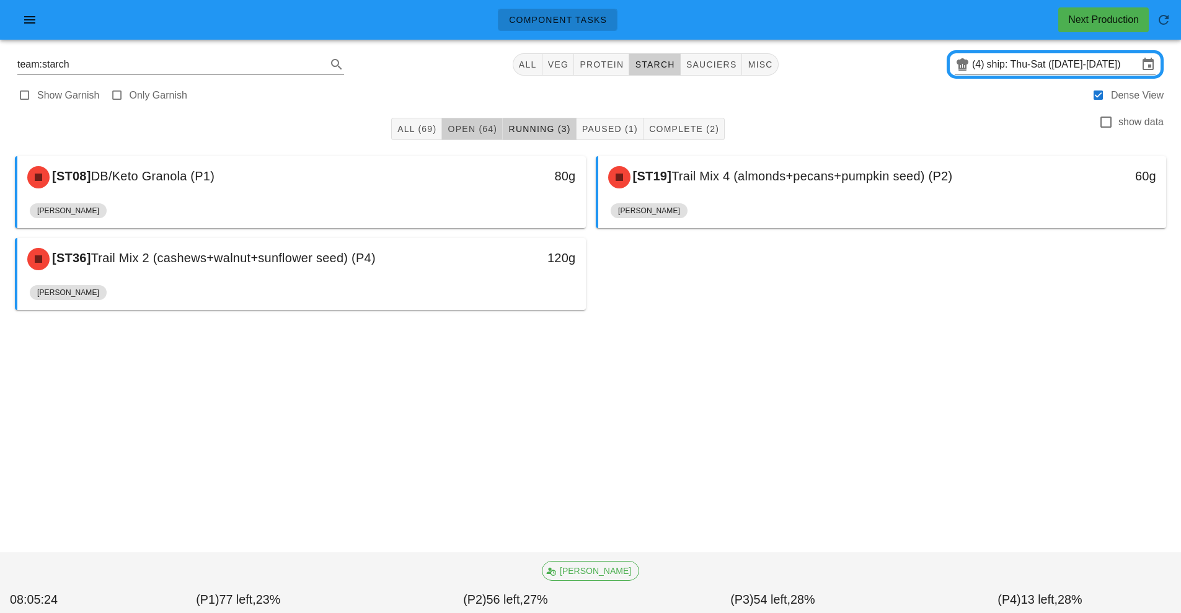
click at [472, 128] on span "Open (64)" at bounding box center [472, 129] width 50 height 10
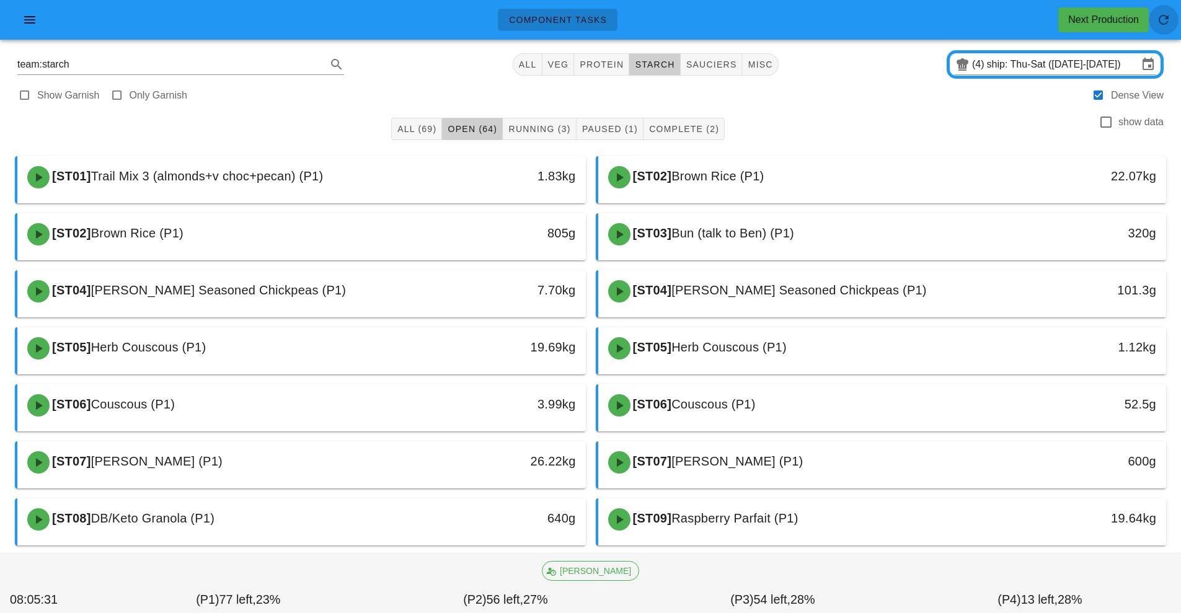
click at [1161, 10] on button "button" at bounding box center [1164, 20] width 30 height 30
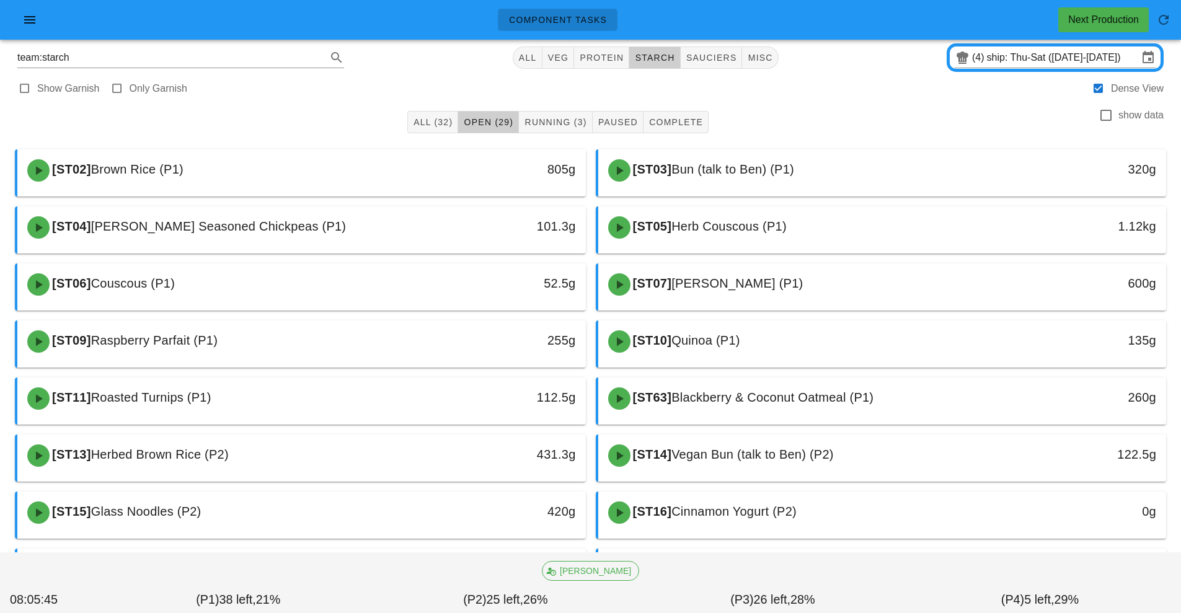
scroll to position [5, 0]
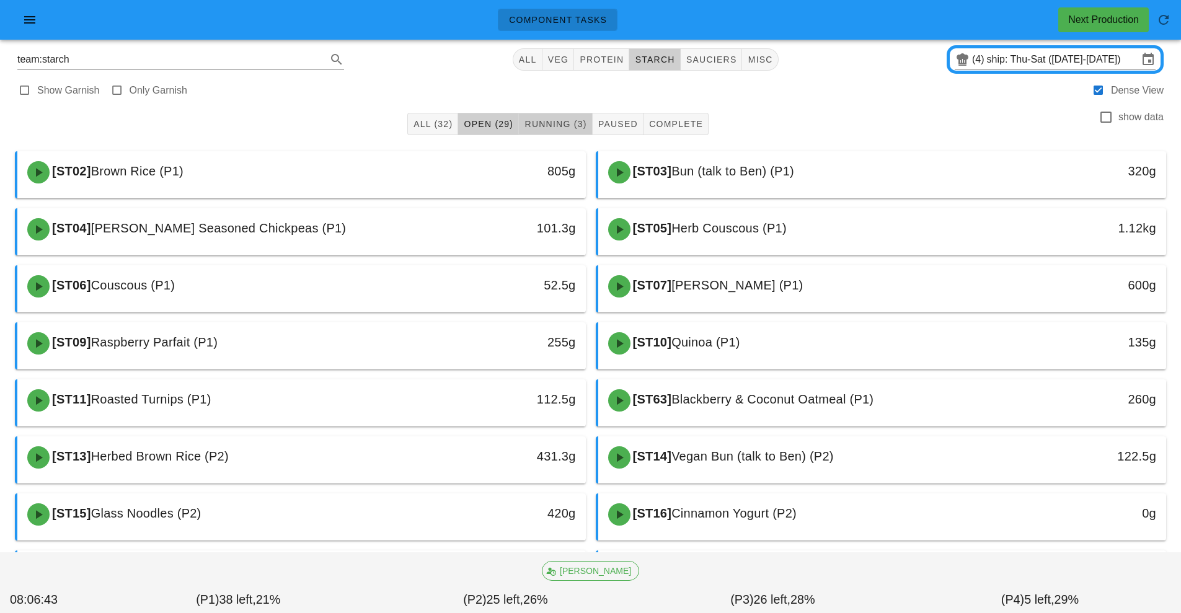
click at [567, 130] on button "Running (3)" at bounding box center [555, 124] width 73 height 22
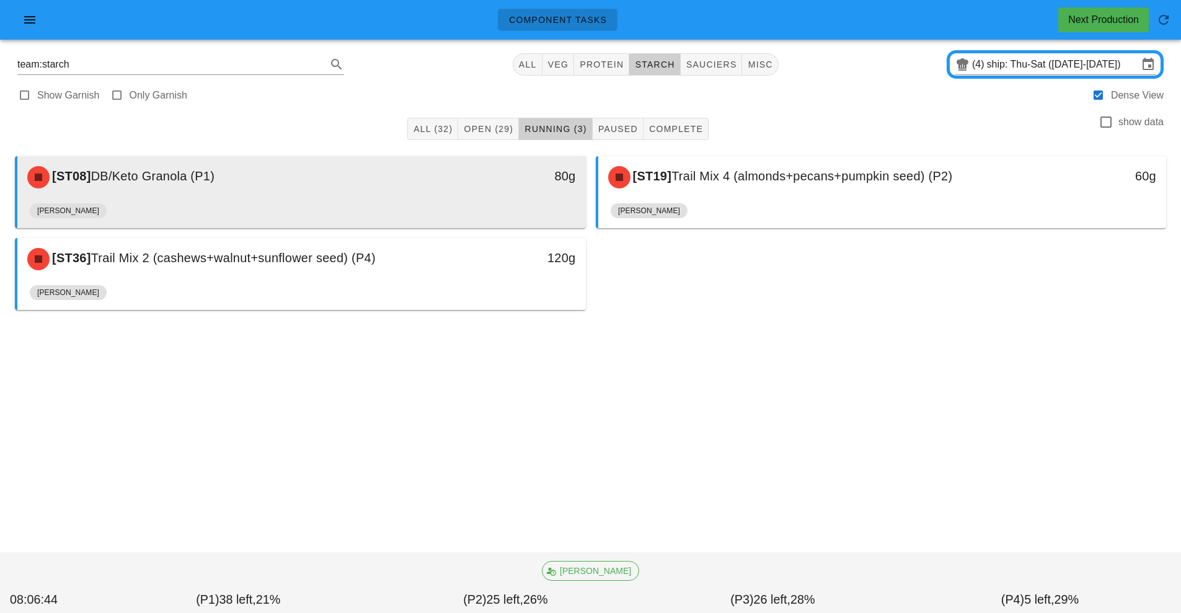
click at [349, 203] on div "[PERSON_NAME]" at bounding box center [302, 213] width 544 height 30
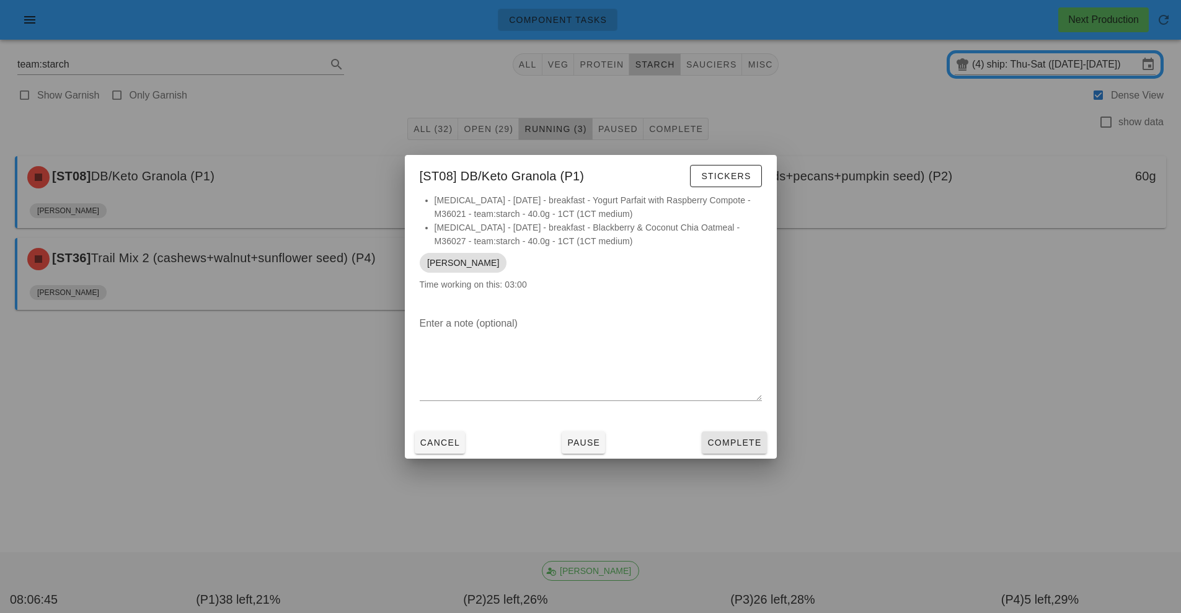
click at [737, 444] on span "Complete" at bounding box center [734, 443] width 55 height 10
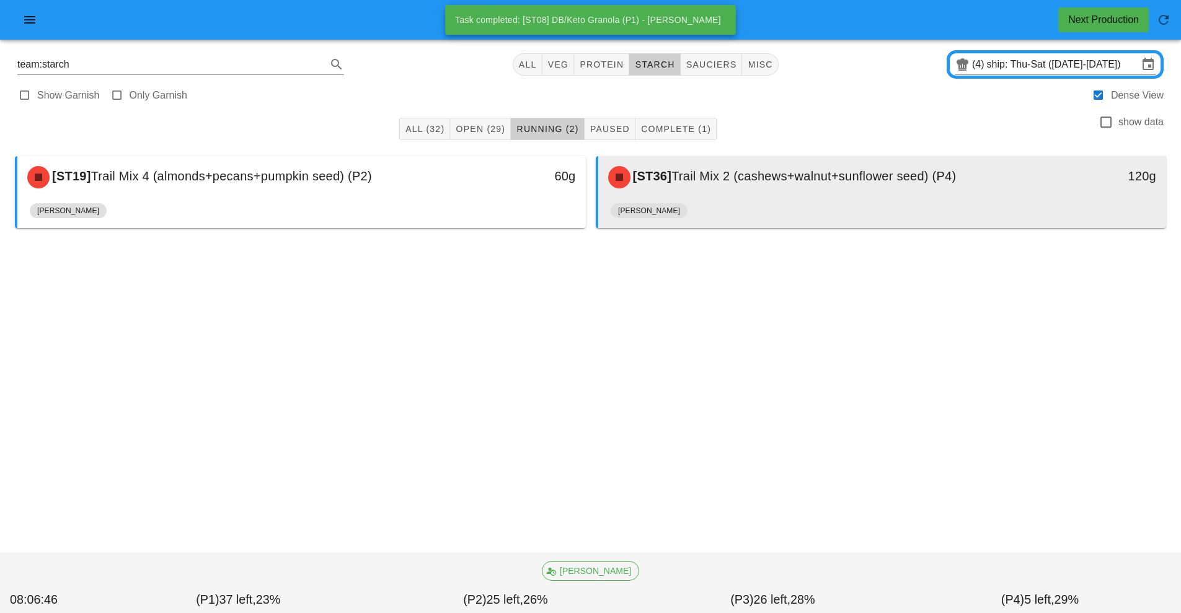
click at [754, 198] on div "[PERSON_NAME]" at bounding box center [883, 213] width 544 height 30
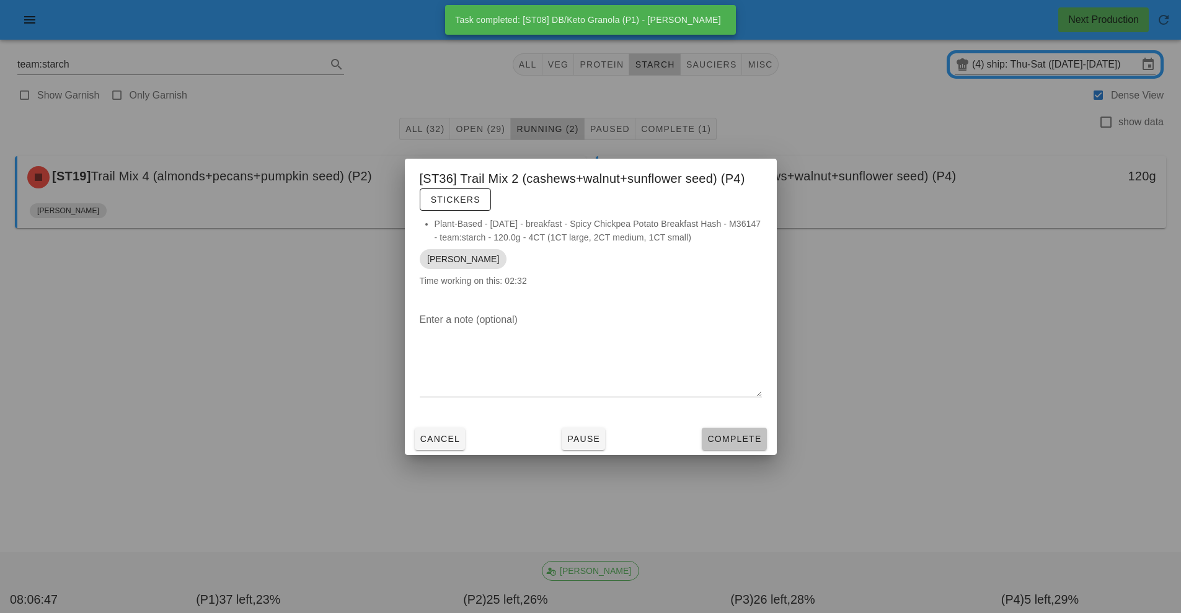
click at [744, 440] on span "Complete" at bounding box center [734, 439] width 55 height 10
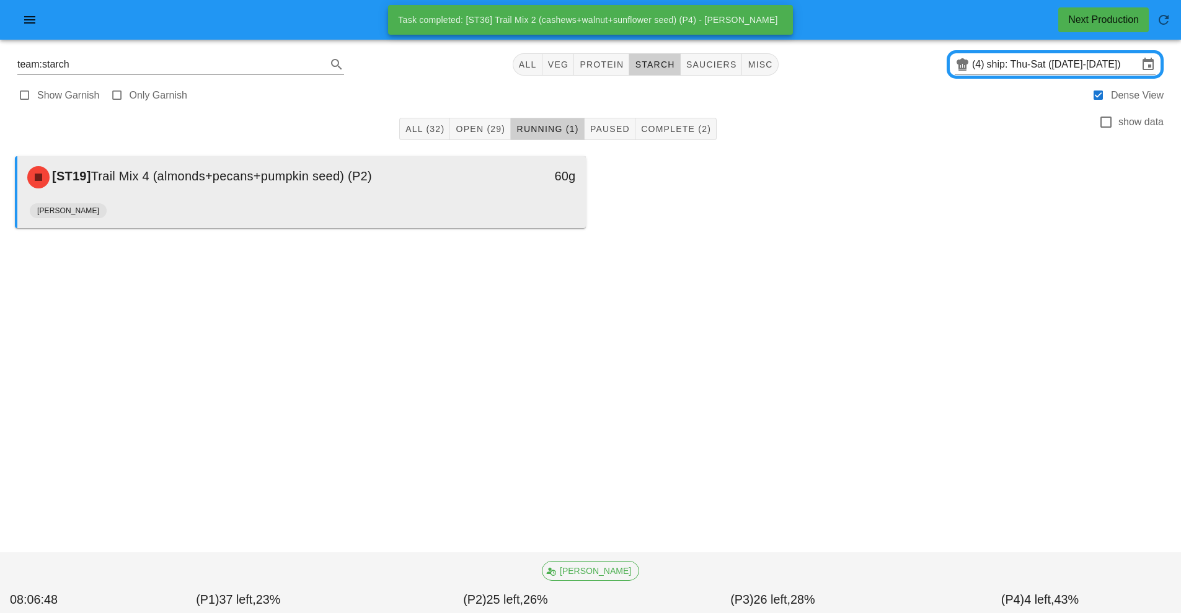
click at [414, 190] on div "[ST19] Trail Mix 4 (almonds+pecans+pumpkin seed) (P2)" at bounding box center [231, 177] width 422 height 37
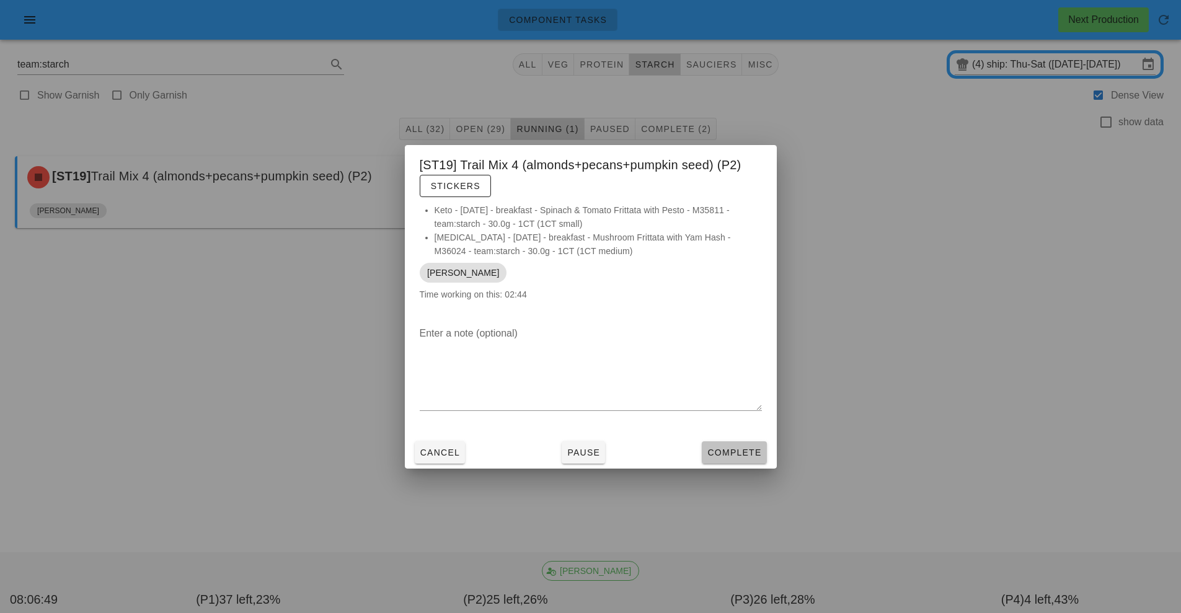
click at [739, 448] on span "Complete" at bounding box center [734, 453] width 55 height 10
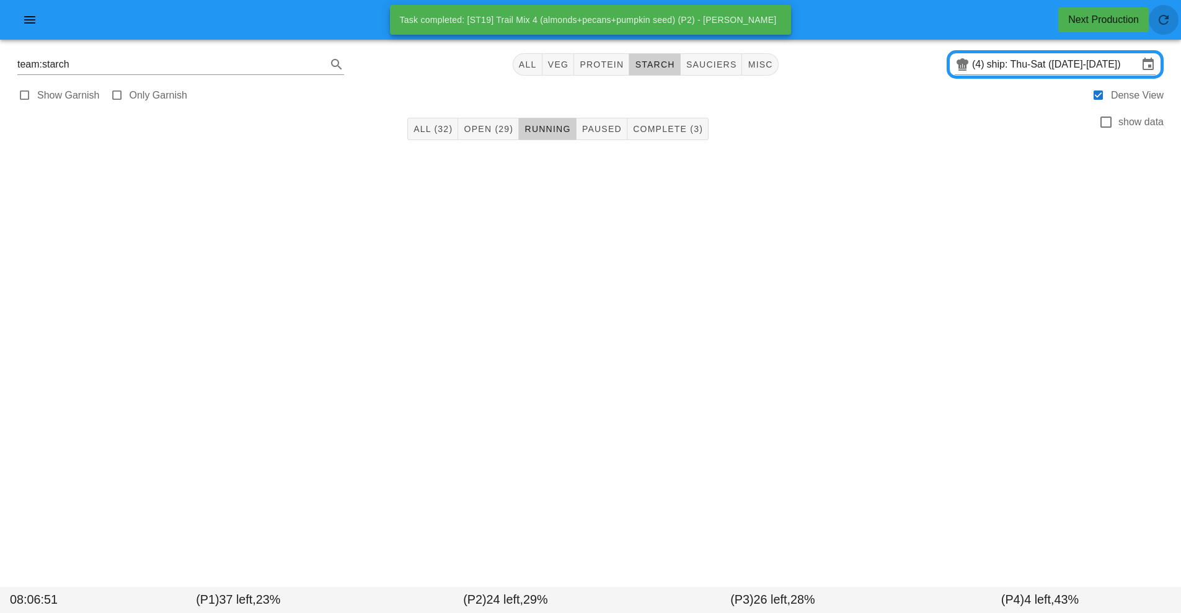
click at [1172, 11] on button "button" at bounding box center [1164, 20] width 30 height 30
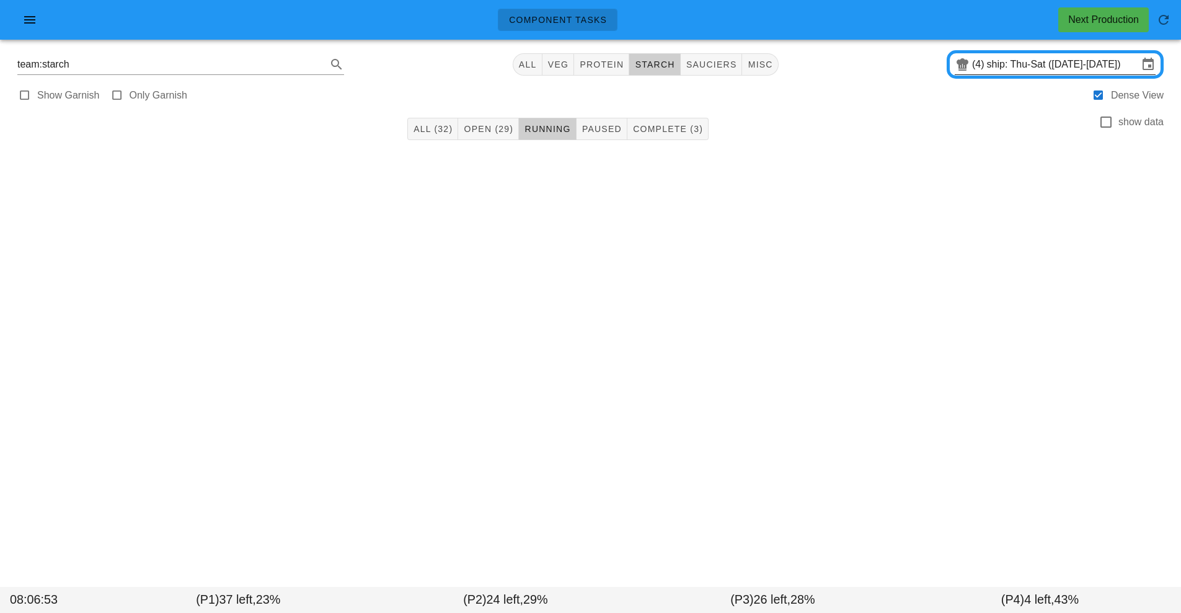
click at [1134, 64] on input "ship: Thu-Sat ([DATE]-[DATE])" at bounding box center [1062, 65] width 151 height 20
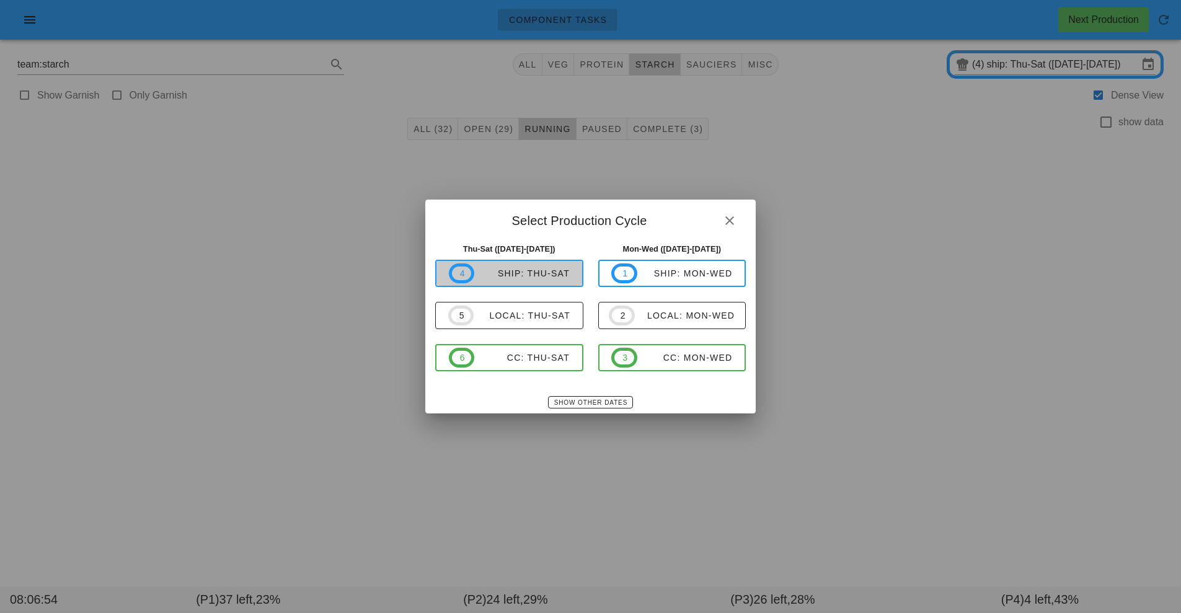
click at [541, 269] on div "ship: Thu-Sat" at bounding box center [522, 274] width 96 height 10
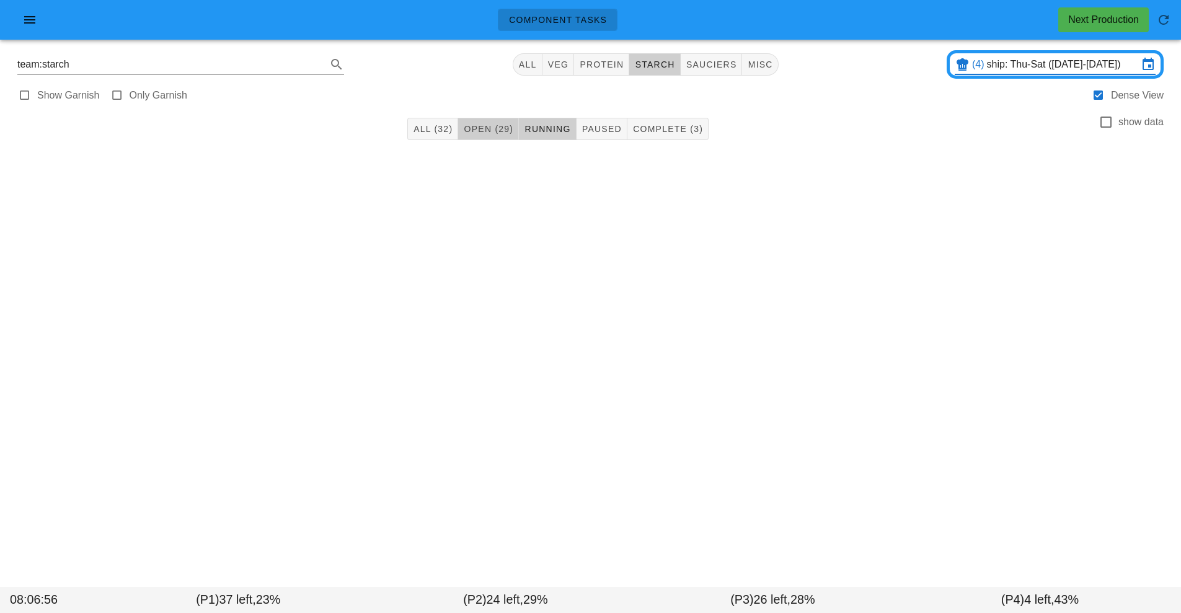
click at [489, 128] on span "Open (29)" at bounding box center [488, 129] width 50 height 10
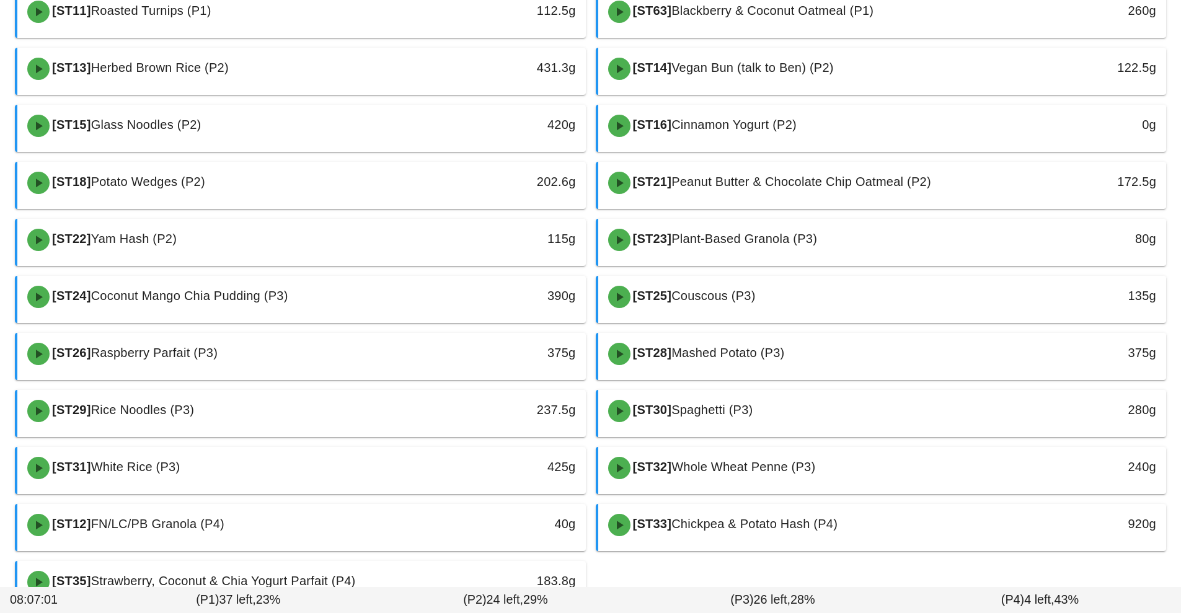
scroll to position [397, 0]
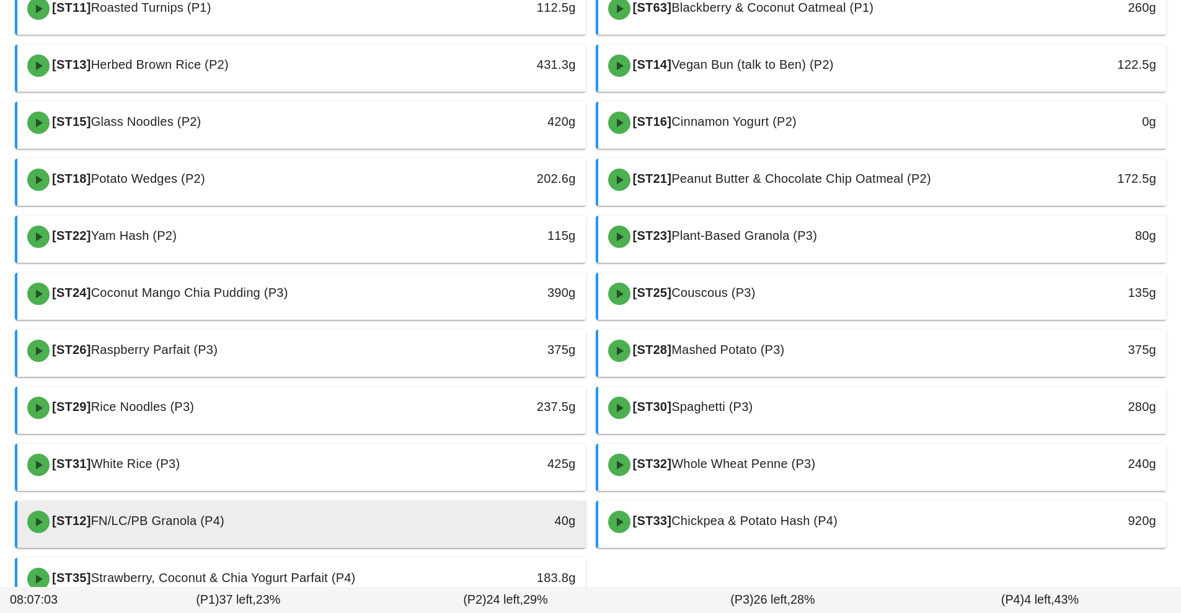
click at [399, 531] on div "[ST12] FN/LC/PB Granola (P4)" at bounding box center [231, 522] width 422 height 37
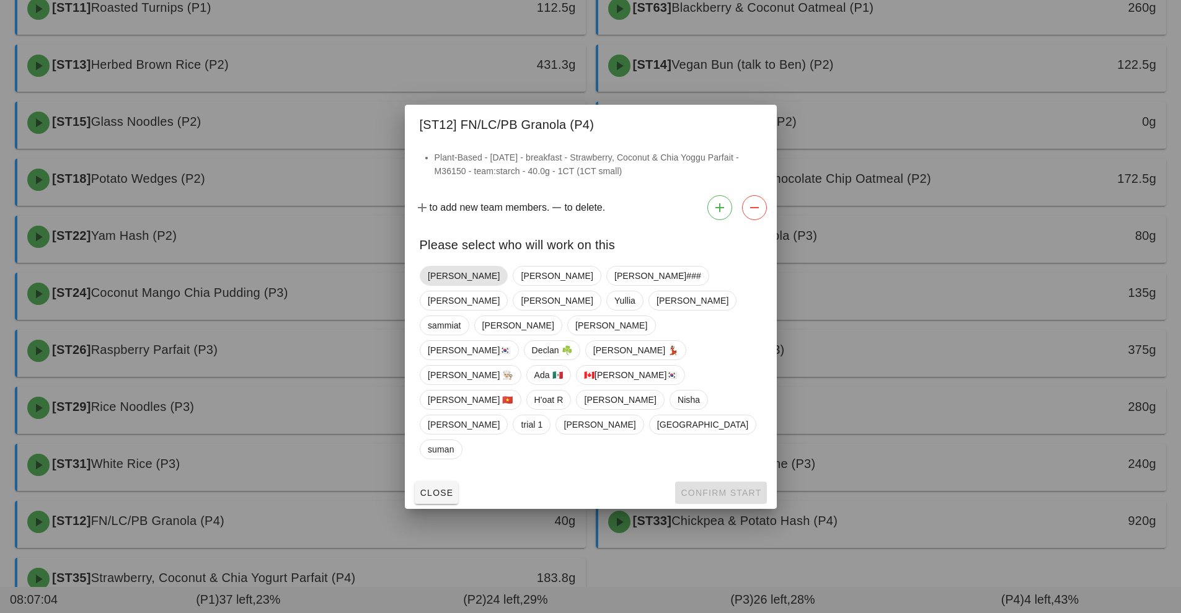
click at [453, 285] on span "[PERSON_NAME]" at bounding box center [464, 276] width 72 height 19
click at [721, 488] on span "Confirm Start" at bounding box center [720, 493] width 81 height 10
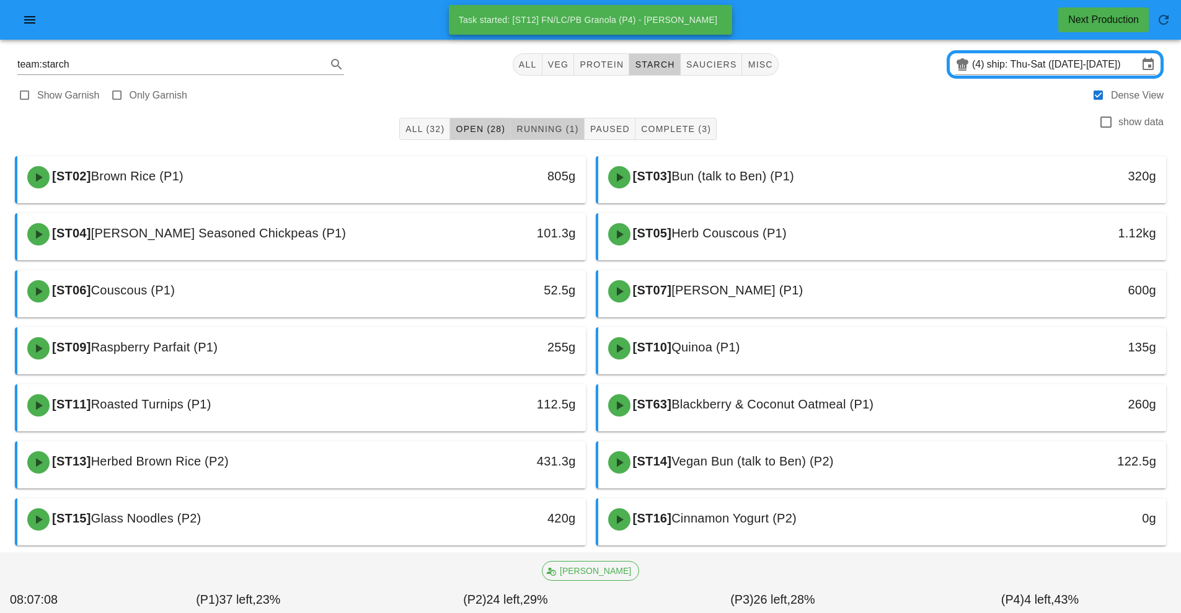
click at [558, 131] on span "Running (1)" at bounding box center [547, 129] width 63 height 10
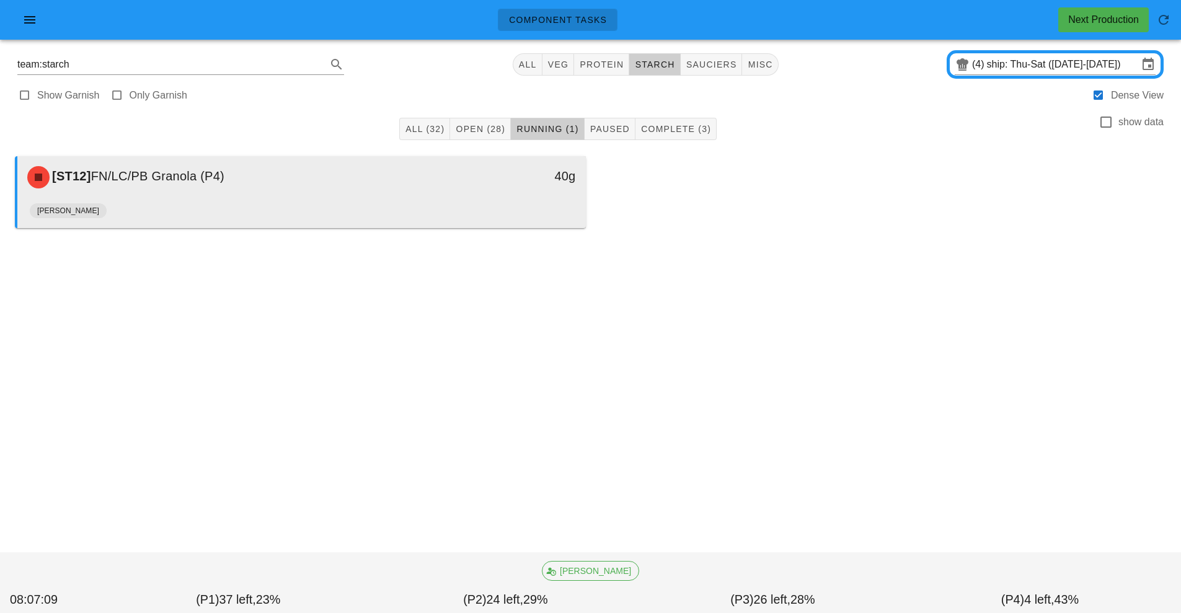
click at [350, 197] on div "[ST12] FN/LC/PB Granola (P4) 40g" at bounding box center [301, 177] width 569 height 42
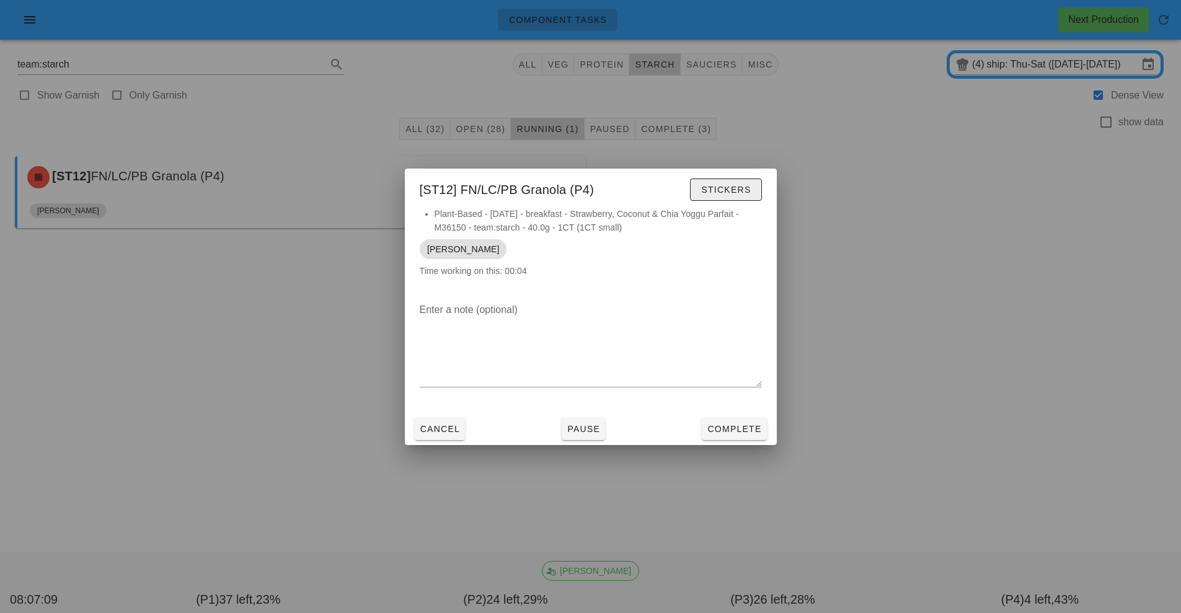
click at [729, 194] on span "Stickers" at bounding box center [726, 190] width 50 height 10
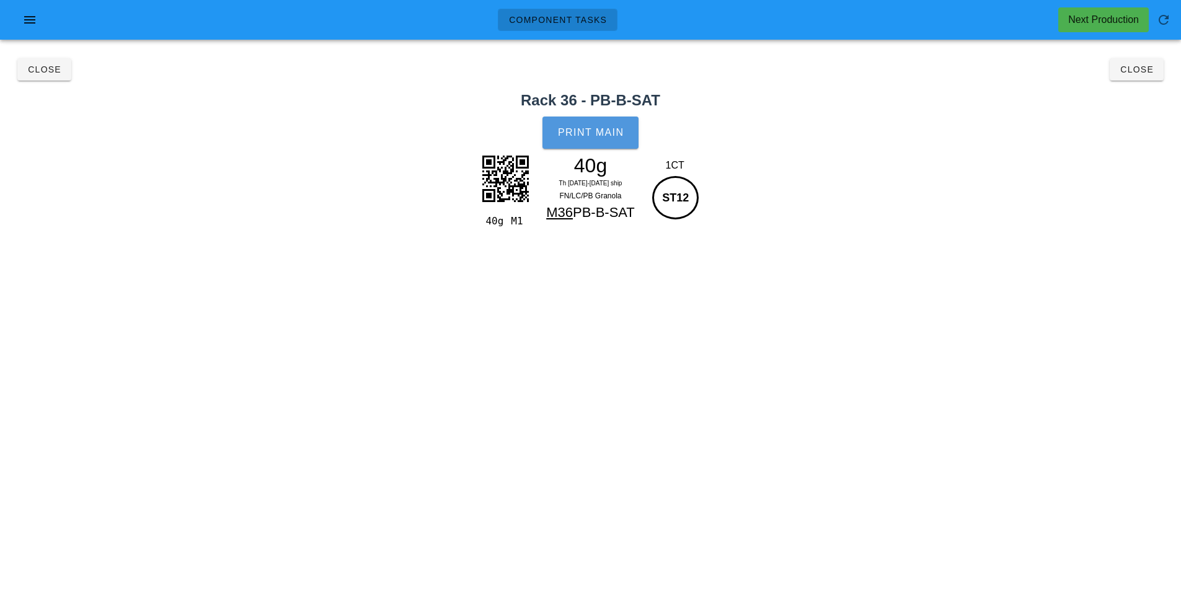
click at [600, 130] on span "Print Main" at bounding box center [591, 132] width 67 height 11
click at [1158, 72] on button "Close" at bounding box center [1137, 69] width 54 height 22
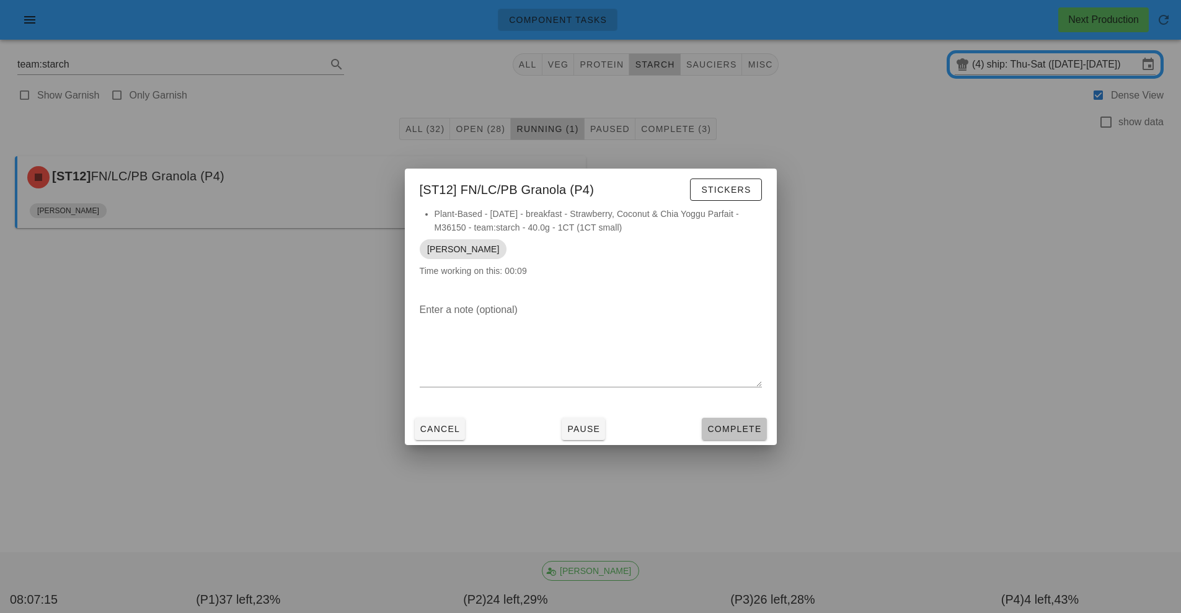
click at [739, 429] on span "Complete" at bounding box center [734, 429] width 55 height 10
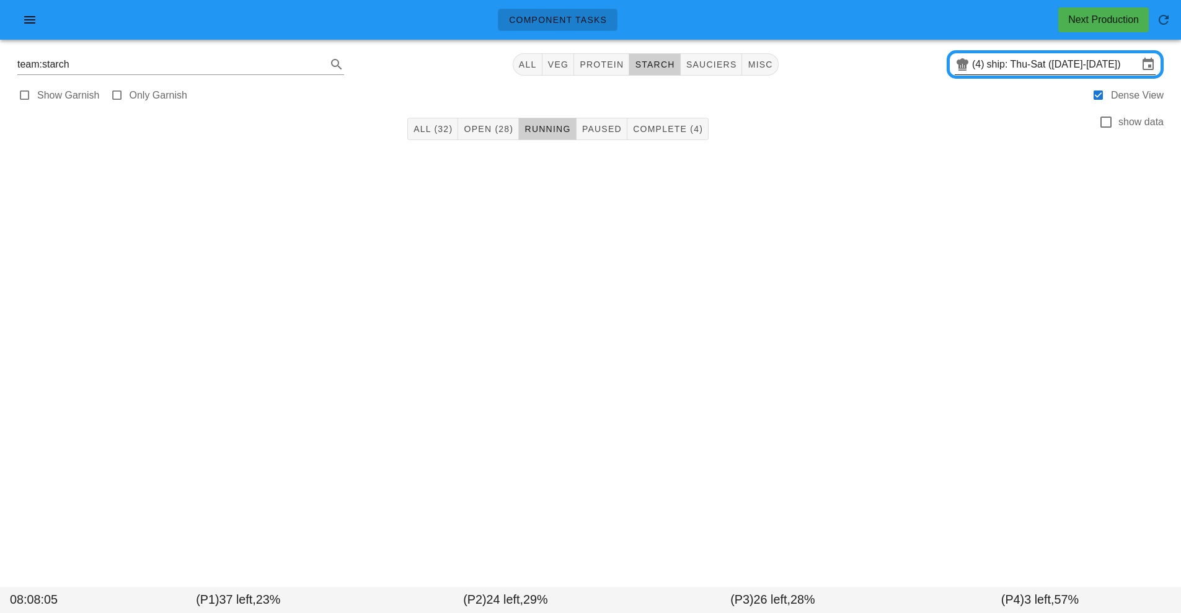
click at [1135, 64] on input "ship: Thu-Sat ([DATE]-[DATE])" at bounding box center [1062, 65] width 151 height 20
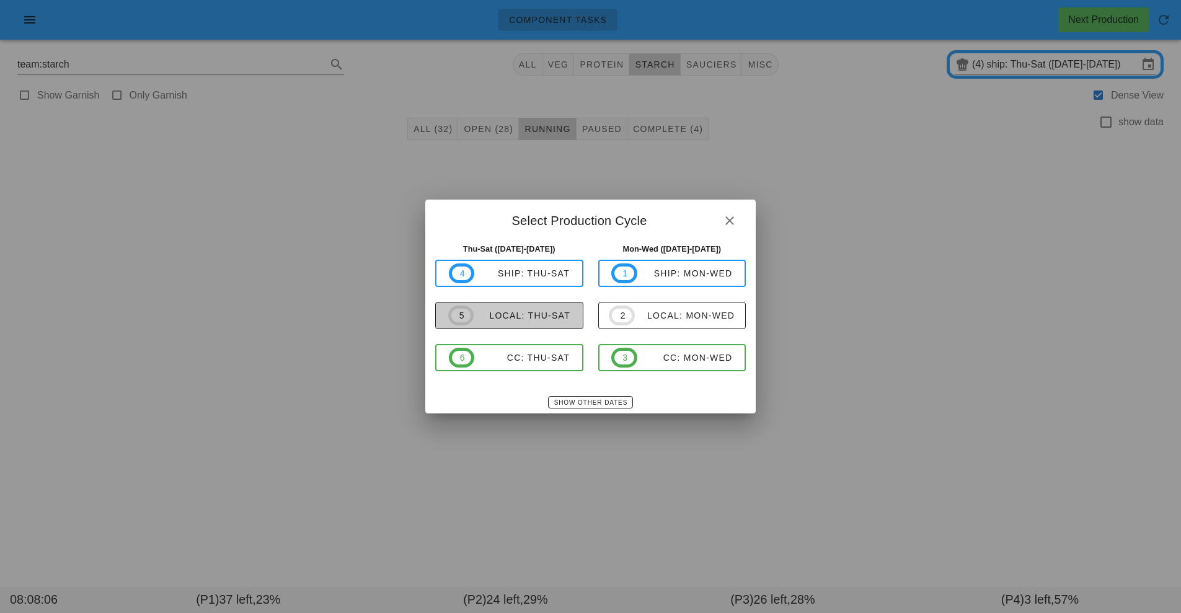
click at [520, 322] on span "5 local: Thu-Sat" at bounding box center [509, 316] width 122 height 20
type input "local: Thu-Sat ([DATE]-[DATE])"
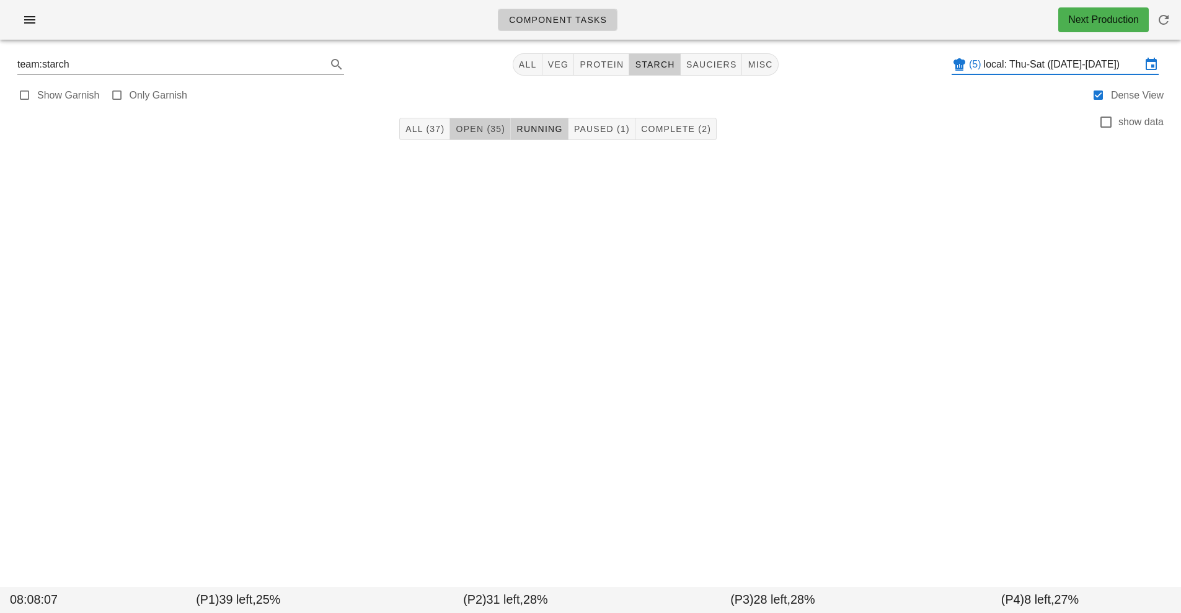
click at [484, 128] on span "Open (35)" at bounding box center [480, 129] width 50 height 10
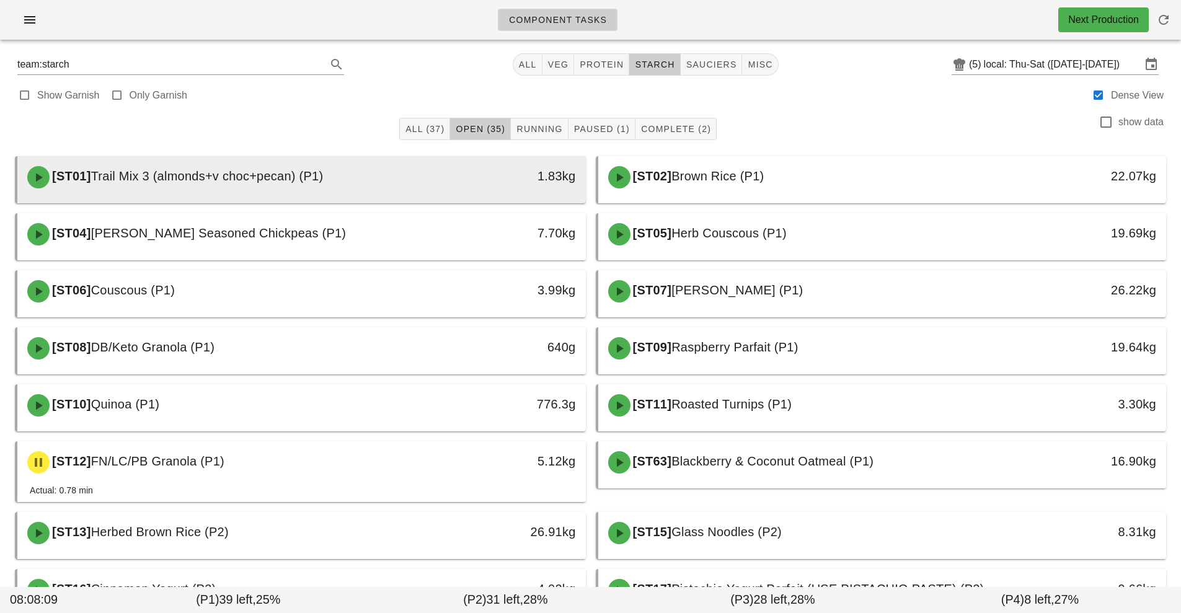
click at [293, 180] on span "Trail Mix 3 (almonds+v choc+pecan) (P1)" at bounding box center [207, 176] width 233 height 14
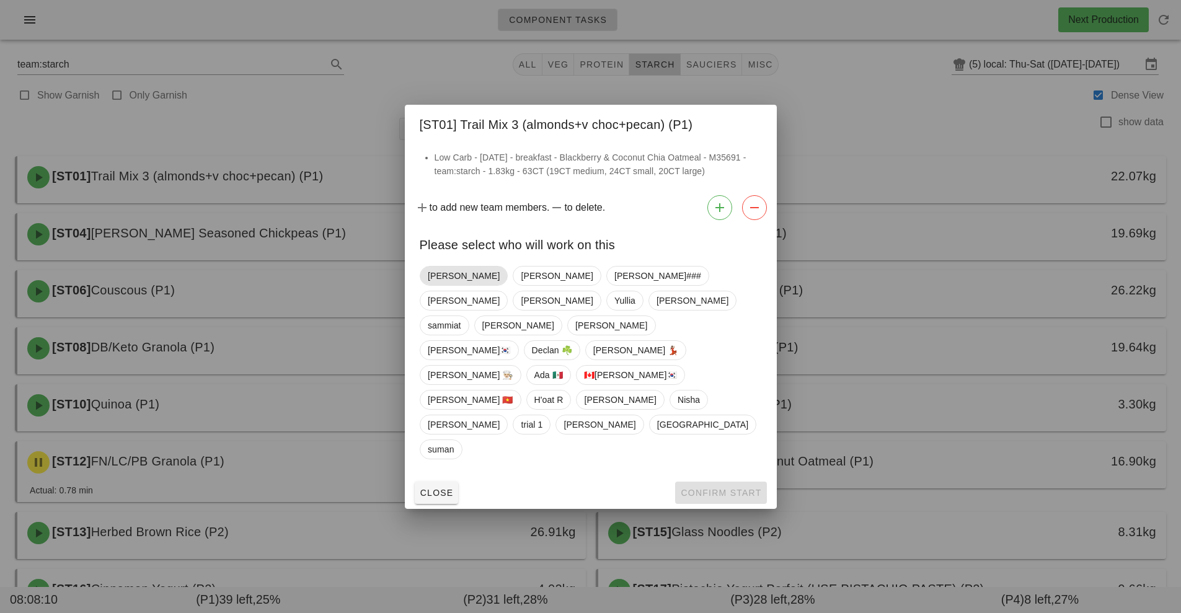
click at [448, 285] on span "[PERSON_NAME]" at bounding box center [464, 276] width 72 height 19
click at [716, 488] on span "Confirm Start" at bounding box center [720, 493] width 81 height 10
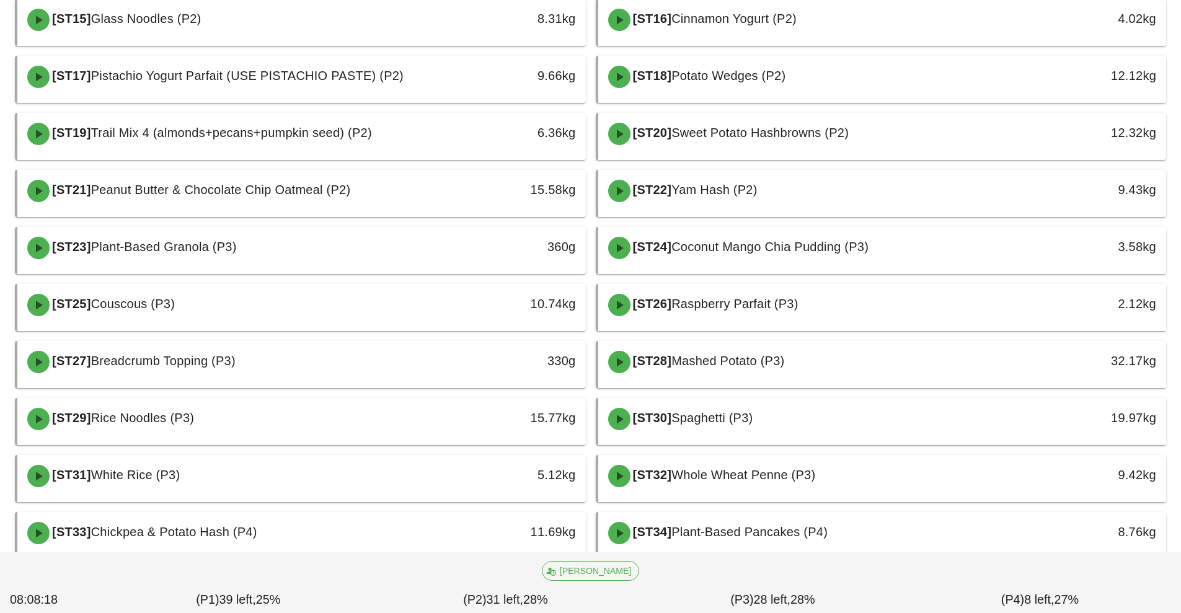
scroll to position [606, 0]
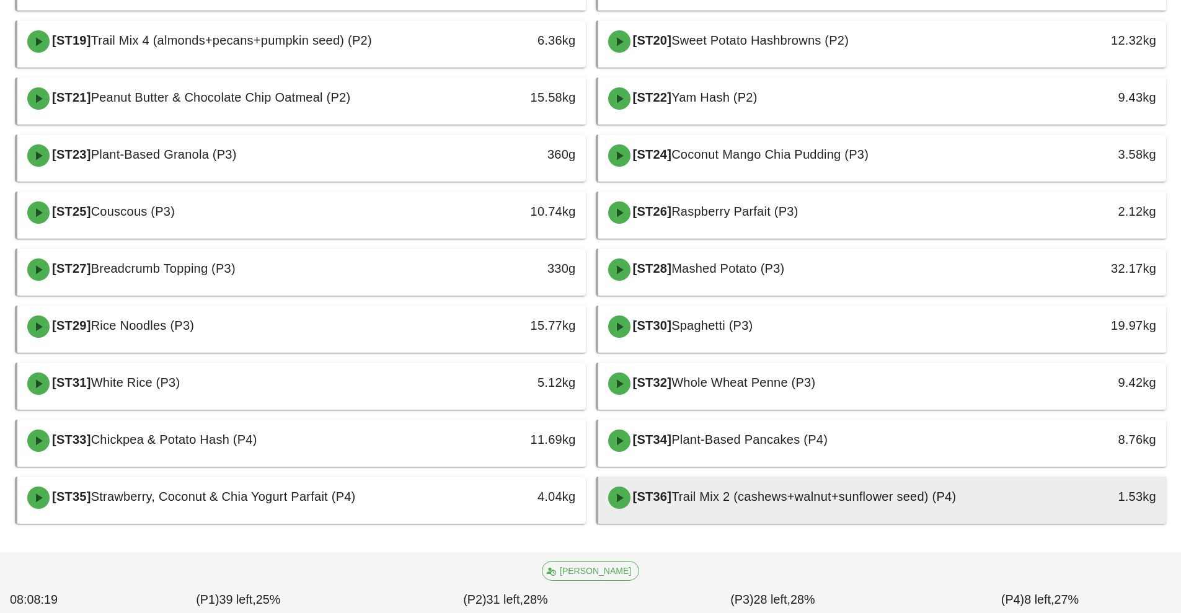
click at [756, 505] on div "[ST36] Trail Mix 2 (cashews+walnut+sunflower seed) (P4)" at bounding box center [812, 497] width 422 height 37
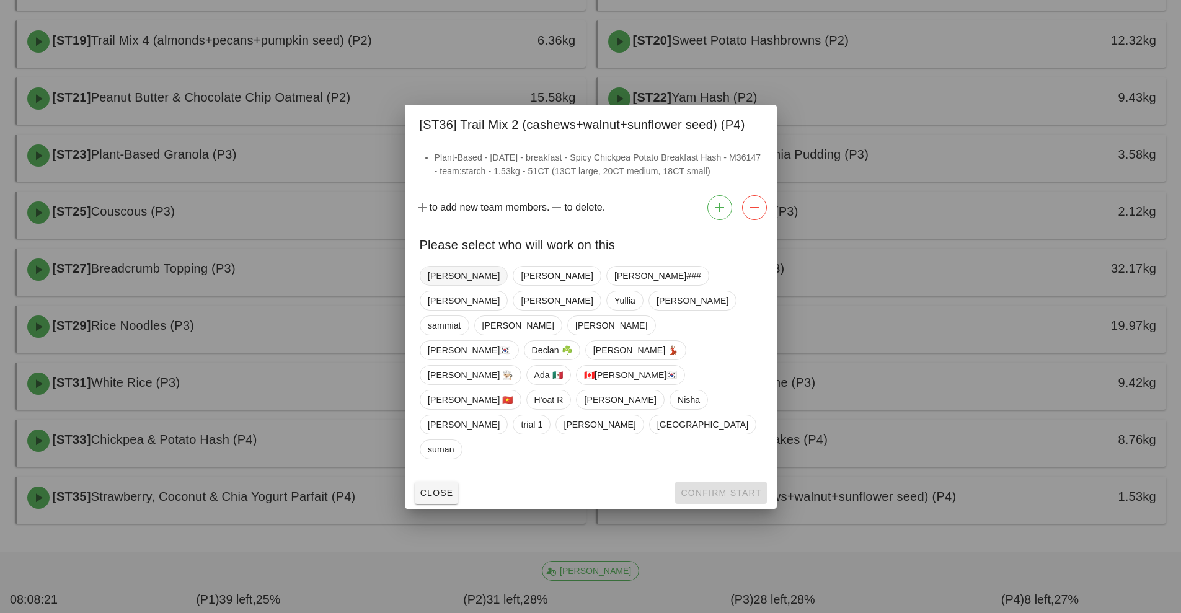
click at [450, 285] on span "[PERSON_NAME]" at bounding box center [464, 276] width 72 height 19
click at [727, 488] on span "Confirm Start" at bounding box center [720, 493] width 81 height 10
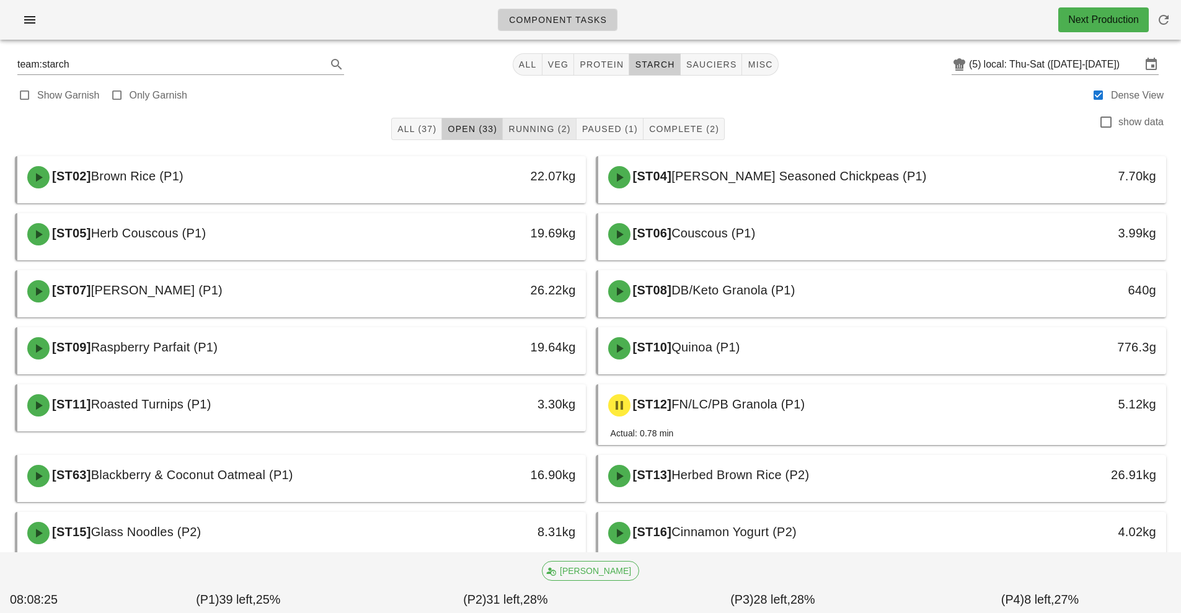
click at [552, 129] on span "Running (2)" at bounding box center [539, 129] width 63 height 10
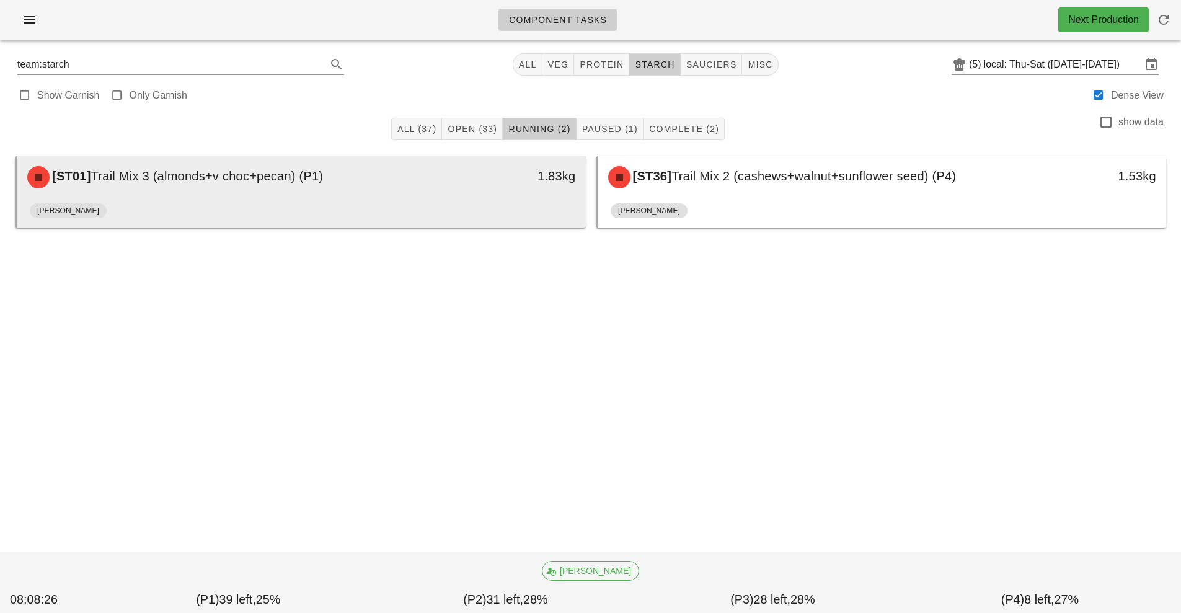
click at [339, 194] on div "[ST01] Trail Mix 3 (almonds+v choc+pecan) (P1)" at bounding box center [231, 177] width 422 height 37
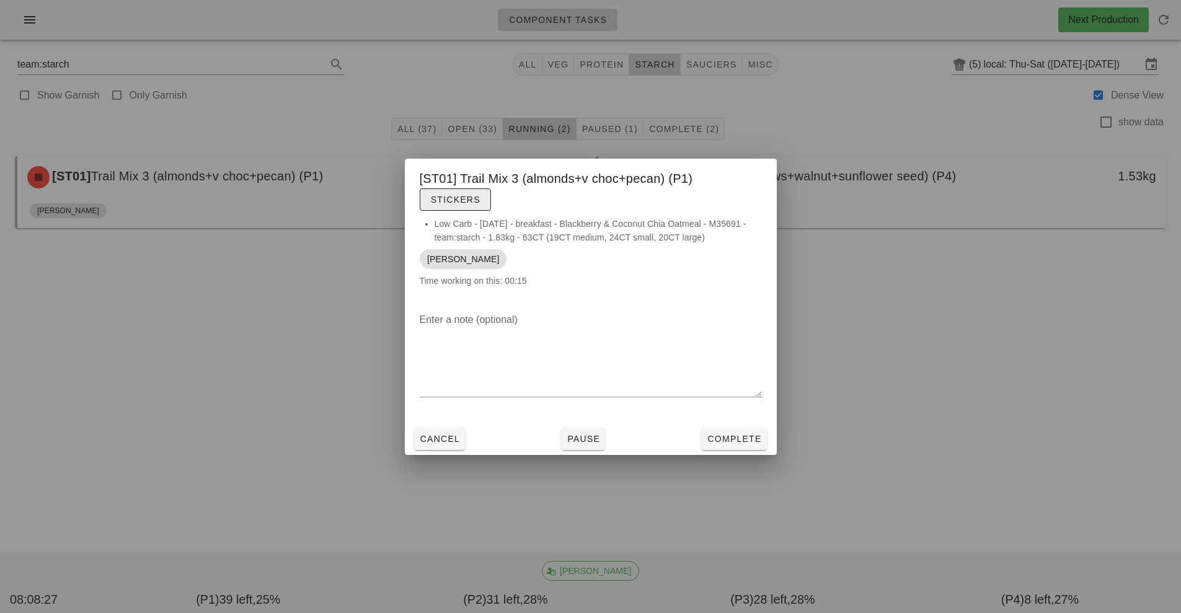
click at [456, 190] on button "Stickers" at bounding box center [455, 200] width 71 height 22
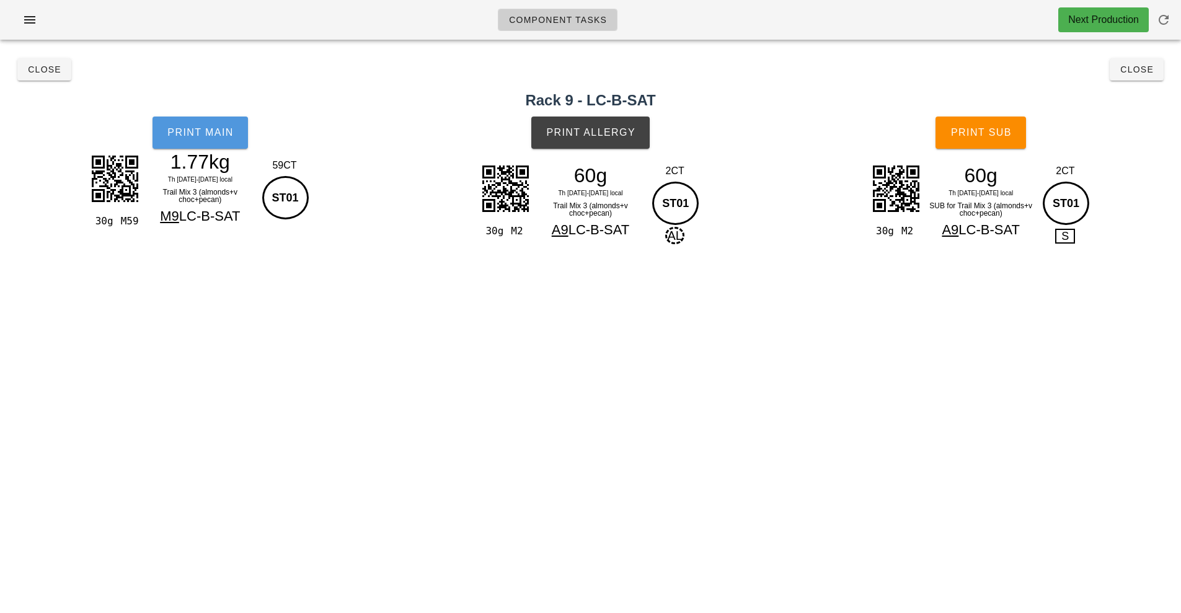
click at [210, 122] on button "Print Main" at bounding box center [201, 133] width 96 height 32
click at [595, 136] on span "Print Allergy" at bounding box center [591, 132] width 90 height 11
click at [988, 129] on span "Print Sub" at bounding box center [981, 132] width 61 height 11
click at [1147, 70] on span "Close" at bounding box center [1137, 69] width 34 height 10
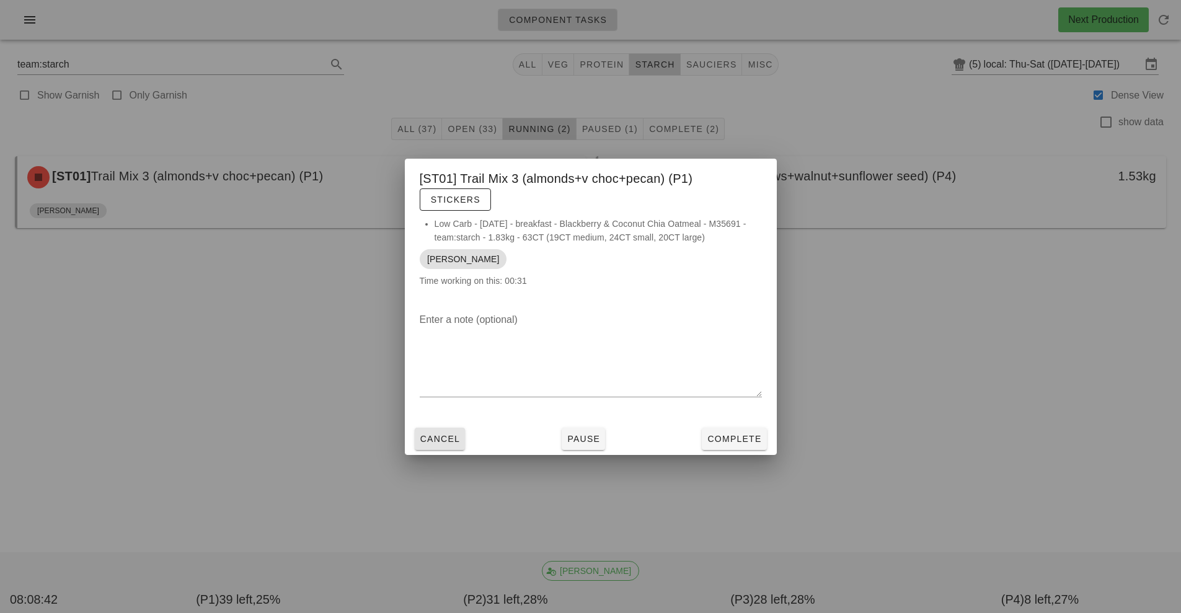
click at [446, 448] on button "Cancel" at bounding box center [440, 439] width 51 height 22
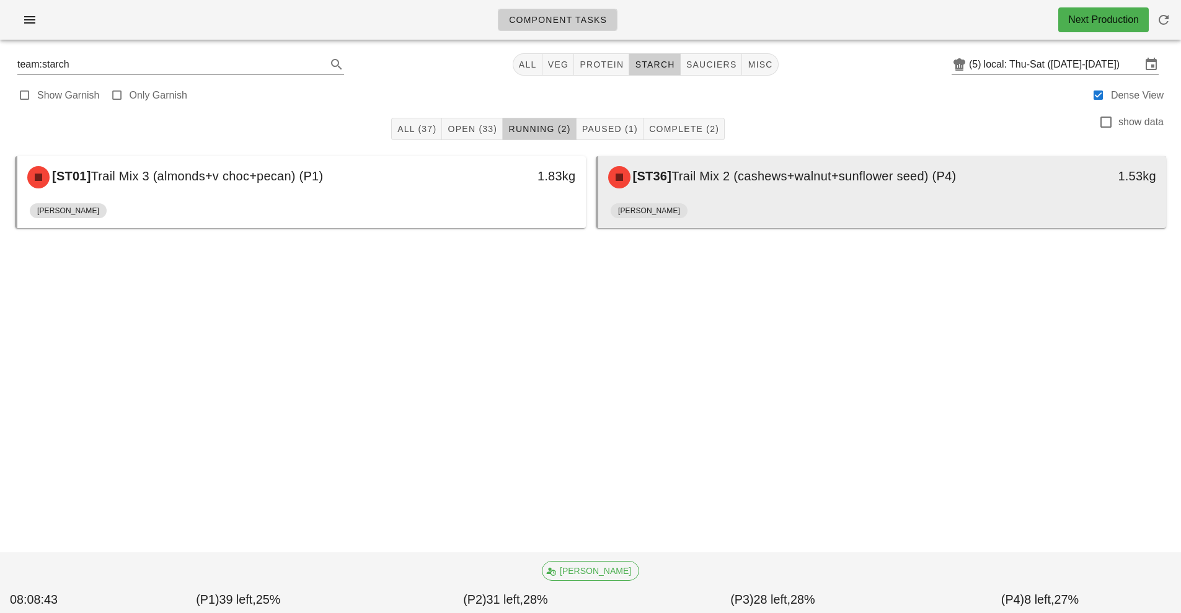
click at [816, 180] on span "Trail Mix 2 (cashews+walnut+sunflower seed) (P4)" at bounding box center [814, 176] width 285 height 14
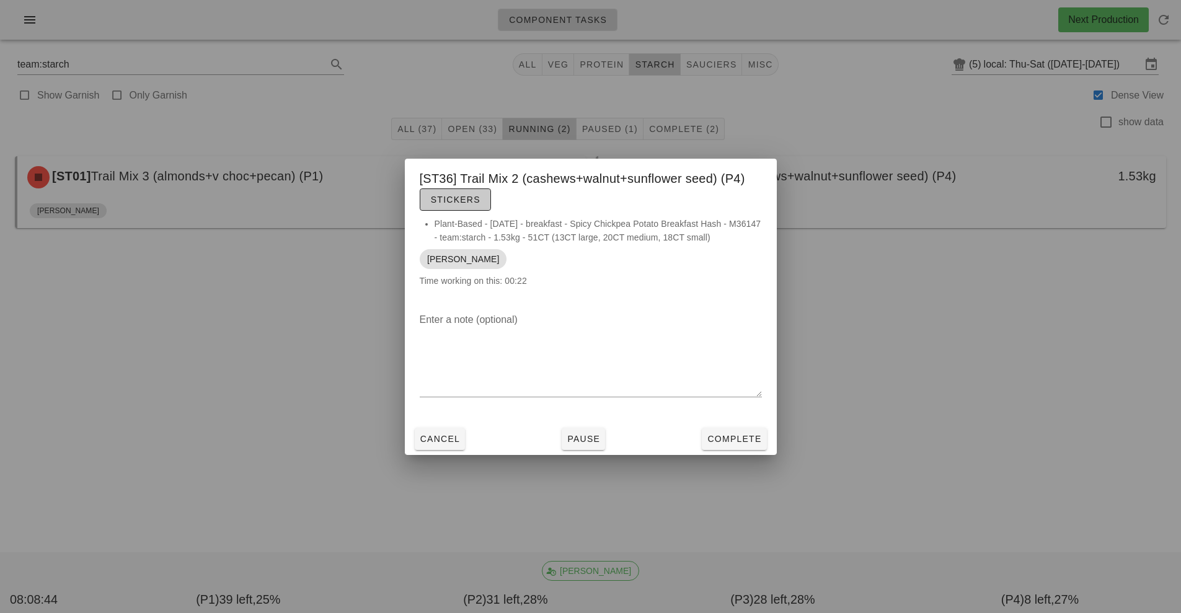
click at [460, 206] on button "Stickers" at bounding box center [455, 200] width 71 height 22
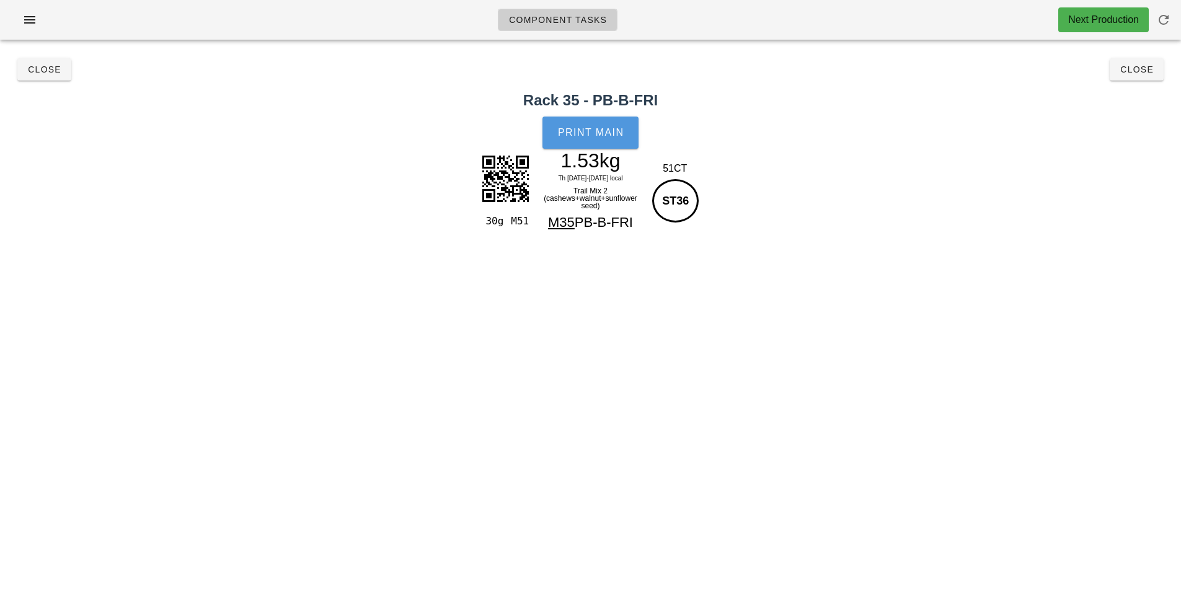
click at [605, 124] on button "Print Main" at bounding box center [591, 133] width 96 height 32
click at [1134, 60] on button "Close" at bounding box center [1137, 69] width 54 height 22
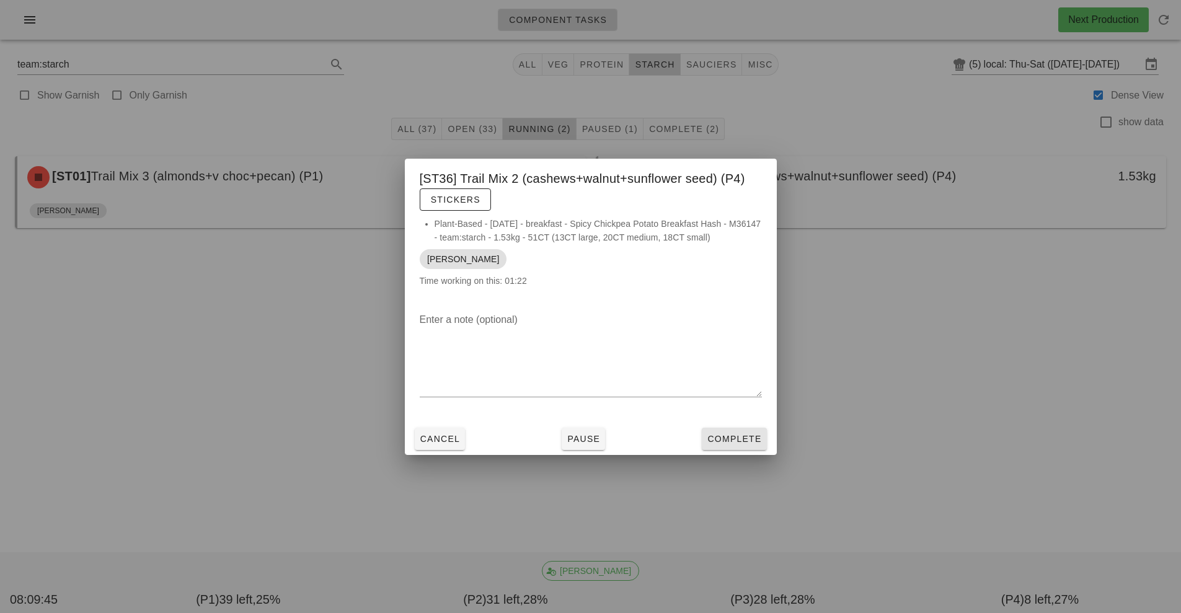
click at [739, 434] on span "Complete" at bounding box center [734, 439] width 55 height 10
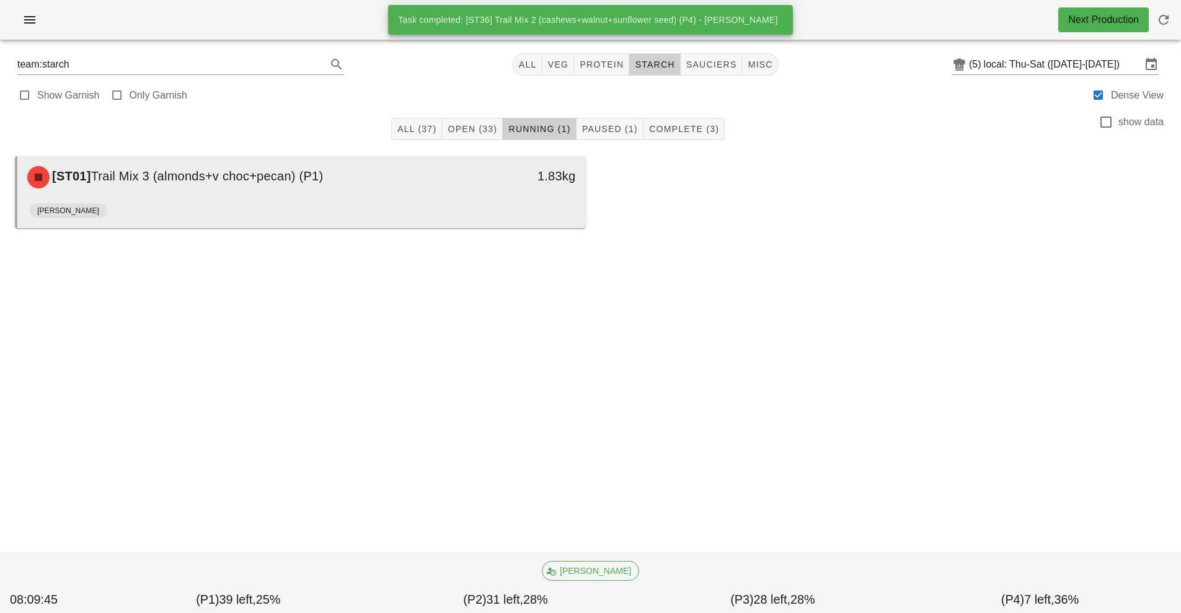
click at [338, 176] on div "[ST01] Trail Mix 3 (almonds+v choc+pecan) (P1)" at bounding box center [231, 177] width 422 height 37
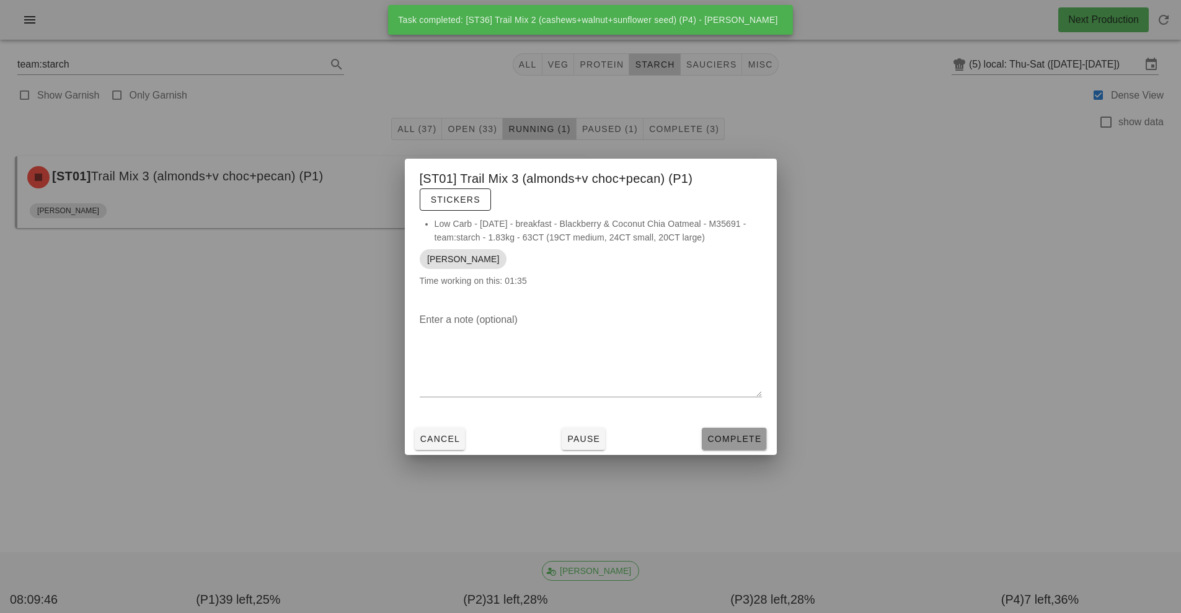
click at [726, 440] on span "Complete" at bounding box center [734, 439] width 55 height 10
